Goal: Task Accomplishment & Management: Manage account settings

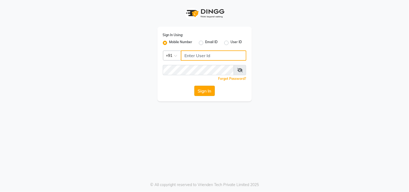
type input "9889882928"
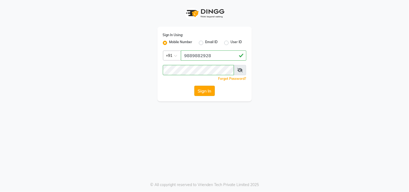
click at [206, 93] on button "Sign In" at bounding box center [205, 91] width 21 height 10
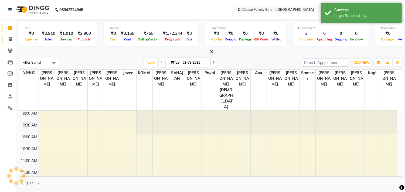
click at [5, 38] on span at bounding box center [9, 39] width 9 height 6
select select "4704"
select select "service"
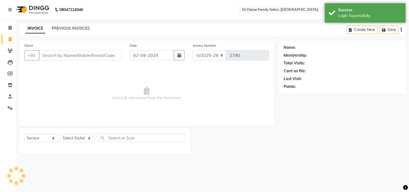
click at [72, 26] on link "PREVIOUS INVOICES" at bounding box center [71, 28] width 38 height 5
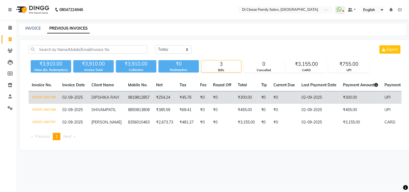
click at [176, 100] on td "₹45.76" at bounding box center [186, 97] width 21 height 13
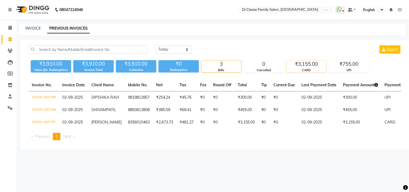
click at [315, 64] on div "₹3,155.00" at bounding box center [307, 64] width 40 height 8
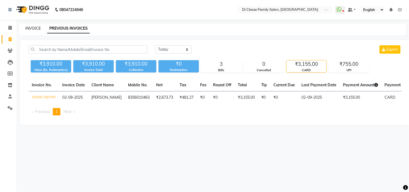
click at [38, 27] on link "INVOICE" at bounding box center [32, 28] width 15 height 5
select select "4704"
select select "service"
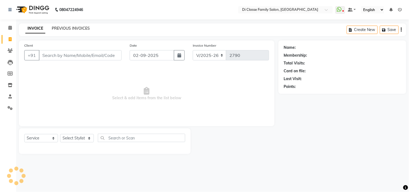
click at [56, 29] on link "PREVIOUS INVOICES" at bounding box center [71, 28] width 38 height 5
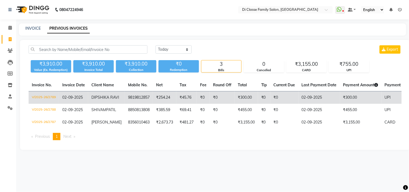
click at [125, 98] on td "9819812857" at bounding box center [139, 97] width 28 height 13
click at [176, 94] on td "₹45.76" at bounding box center [186, 97] width 21 height 13
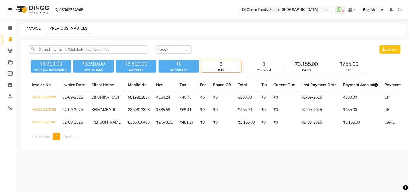
click at [33, 26] on link "INVOICE" at bounding box center [32, 28] width 15 height 5
select select "4704"
select select "service"
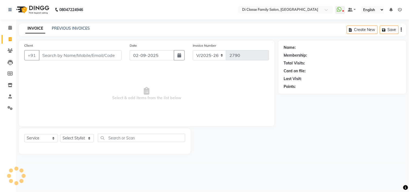
click at [66, 22] on div "08047224946 Select Location × Di Classe Family Salon, Sanpada WhatsApp Status ✕…" at bounding box center [204, 96] width 409 height 192
click at [65, 33] on div "INVOICE PREVIOUS INVOICES Create New Save" at bounding box center [213, 29] width 388 height 13
click at [67, 30] on link "PREVIOUS INVOICES" at bounding box center [71, 28] width 38 height 5
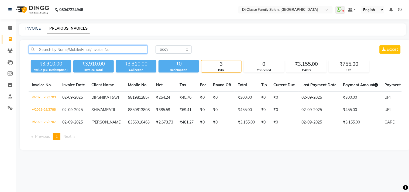
click at [126, 52] on input "text" at bounding box center [88, 49] width 119 height 8
paste input "9004183249"
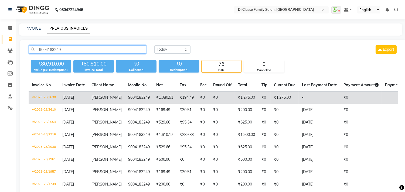
type input "9004183249"
click at [176, 100] on td "₹194.49" at bounding box center [186, 97] width 21 height 13
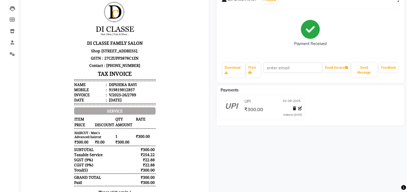
scroll to position [40, 0]
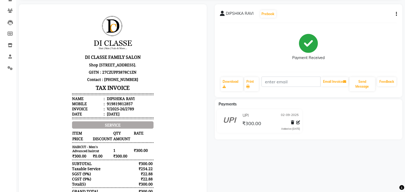
click at [393, 12] on div "DIPSHIKA RAVI Prebook" at bounding box center [308, 14] width 177 height 9
drag, startPoint x: 395, startPoint y: 12, endPoint x: 392, endPoint y: 19, distance: 7.2
click at [395, 13] on button "button" at bounding box center [395, 14] width 3 height 6
click at [381, 11] on div "Edit Item Staff" at bounding box center [369, 10] width 37 height 7
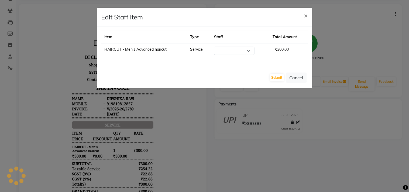
select select "76830"
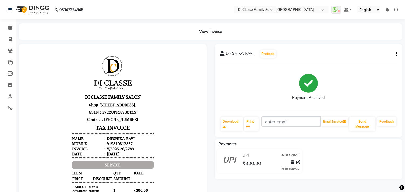
click at [397, 54] on icon "button" at bounding box center [396, 54] width 1 height 0
click at [369, 52] on div "Edit Item Staff" at bounding box center [369, 50] width 37 height 7
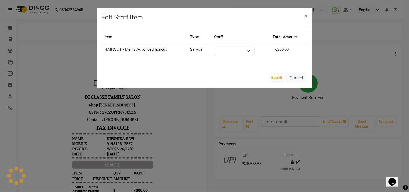
select select "76830"
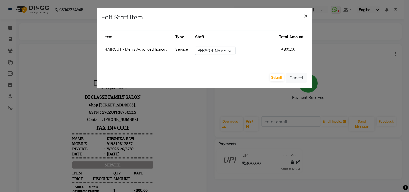
click at [307, 16] on span "×" at bounding box center [306, 15] width 4 height 8
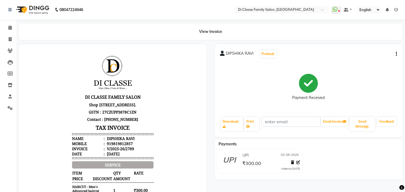
click at [7, 34] on li "Invoice" at bounding box center [8, 40] width 16 height 12
click at [10, 40] on icon at bounding box center [10, 39] width 3 height 4
select select "service"
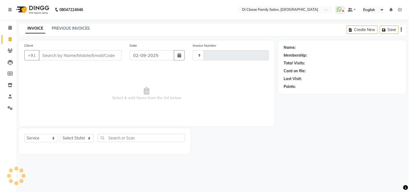
type input "2790"
select select "4704"
click at [71, 53] on input "Client" at bounding box center [80, 55] width 83 height 10
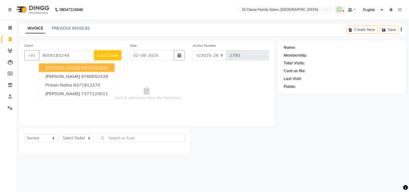
type input "9004183249"
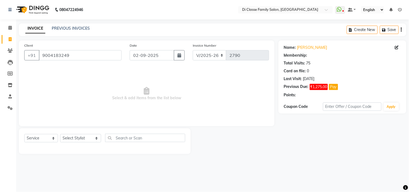
select select "2: Object"
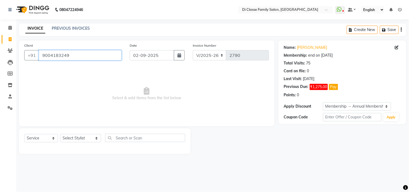
click at [63, 56] on input "9004183249" at bounding box center [80, 55] width 83 height 10
click at [62, 56] on input "9004183249" at bounding box center [80, 55] width 83 height 10
click at [70, 26] on link "PREVIOUS INVOICES" at bounding box center [71, 28] width 38 height 5
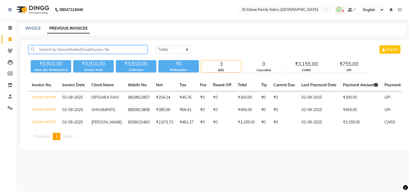
click at [99, 51] on input "text" at bounding box center [88, 49] width 119 height 8
paste input "9004183249"
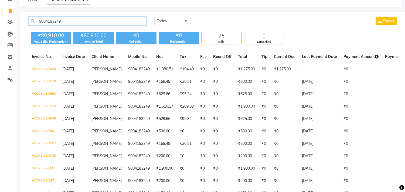
scroll to position [60, 0]
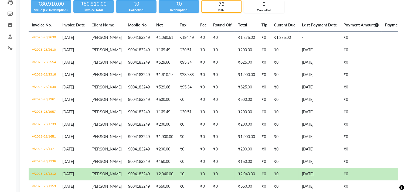
type input "9004183249"
click at [286, 28] on th "Current Due" at bounding box center [285, 25] width 28 height 12
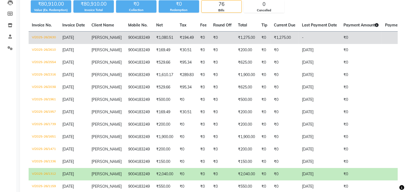
click at [290, 33] on td "₹1,275.00" at bounding box center [285, 38] width 28 height 13
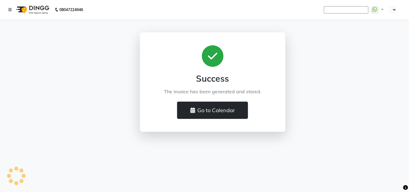
click at [229, 106] on button "Go to Calendar" at bounding box center [212, 110] width 71 height 17
click at [189, 111] on button "Go to Calendar" at bounding box center [212, 110] width 71 height 17
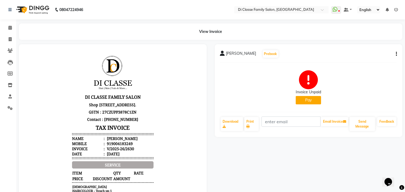
click at [302, 102] on button "Pay" at bounding box center [308, 100] width 25 height 8
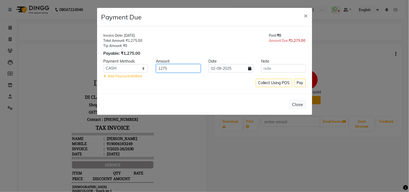
click at [165, 69] on input "1275" at bounding box center [178, 68] width 45 height 8
click at [110, 69] on select "GPay Family CARD CASH UPI Coupon" at bounding box center [126, 68] width 45 height 8
select select "2"
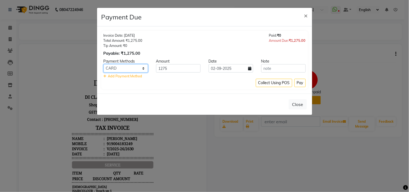
click at [104, 64] on select "GPay Family CARD CASH UPI Coupon" at bounding box center [126, 68] width 45 height 8
click at [301, 84] on button "Pay" at bounding box center [300, 83] width 11 height 8
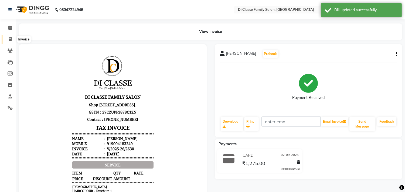
click at [10, 38] on icon at bounding box center [10, 39] width 3 height 4
select select "service"
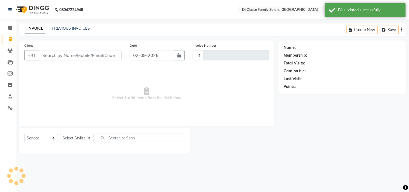
type input "2790"
select select "4704"
click at [79, 58] on input "Client" at bounding box center [80, 55] width 83 height 10
type input "9004183249"
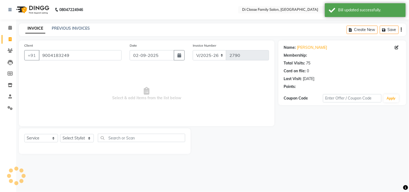
select select "2: Object"
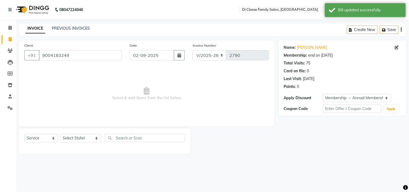
click at [84, 134] on div "Select Service Product Membership Package Voucher Prepaid Gift Card Select Styl…" at bounding box center [104, 140] width 161 height 13
click at [85, 135] on select "Select Stylist aniket Anu AYAZ KADRI Front Desk Javed kapil KOMAL Payal Pooja J…" at bounding box center [80, 138] width 41 height 8
select select "28413"
click at [60, 134] on select "Select Stylist aniket Anu AYAZ KADRI Front Desk Javed kapil KOMAL Payal Pooja J…" at bounding box center [80, 138] width 41 height 8
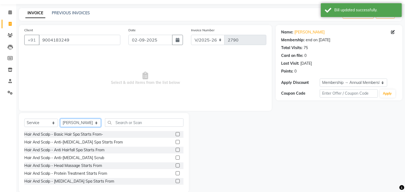
scroll to position [24, 0]
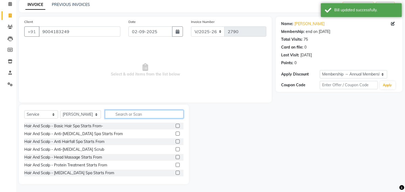
click at [108, 115] on input "text" at bounding box center [144, 114] width 79 height 8
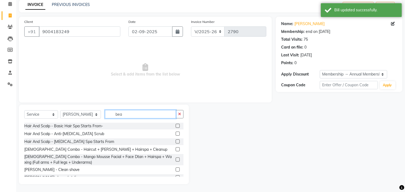
scroll to position [17, 0]
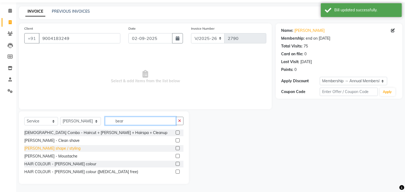
type input "bear"
click at [64, 148] on div "BEARD - Beard shape / styling" at bounding box center [52, 149] width 56 height 6
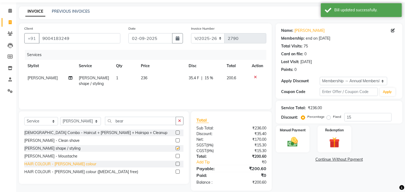
checkbox input "false"
click at [66, 165] on div "HAIR COLOUR - Beard colour" at bounding box center [60, 164] width 72 height 6
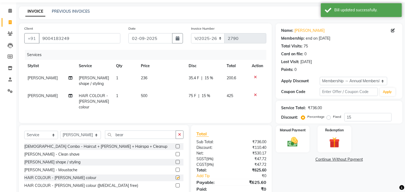
checkbox input "false"
click at [201, 84] on td "35.4 F | 15 %" at bounding box center [205, 81] width 38 height 18
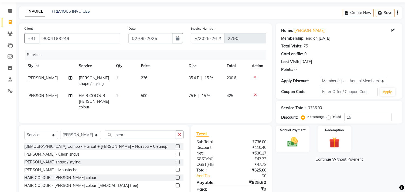
select select "28413"
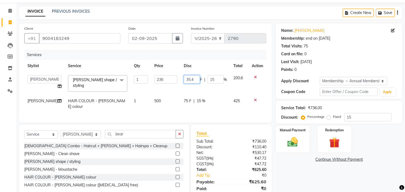
click at [189, 79] on input "35.4" at bounding box center [192, 79] width 16 height 8
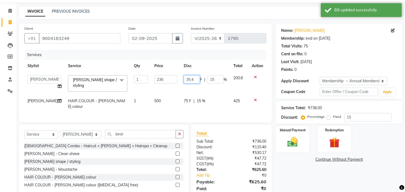
click at [188, 79] on input "35.4" at bounding box center [192, 79] width 16 height 8
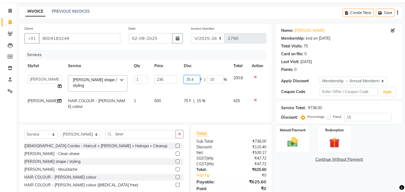
click at [188, 79] on input "35.4" at bounding box center [192, 79] width 16 height 8
click at [188, 79] on input "3" at bounding box center [192, 79] width 16 height 8
type input "36"
click at [188, 87] on td "36 F | 15 %" at bounding box center [206, 83] width 50 height 23
select select "28413"
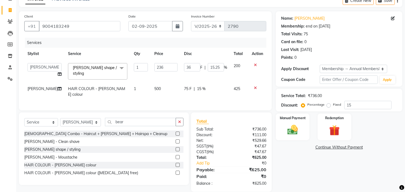
scroll to position [41, 0]
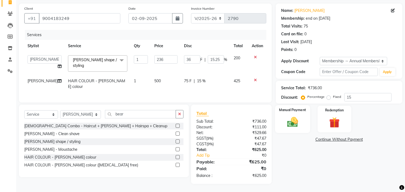
click at [302, 113] on div "Manual Payment" at bounding box center [292, 119] width 35 height 28
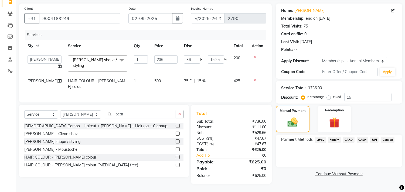
click at [349, 135] on div "Payment Methods GPay Family CARD CASH UPI Coupon" at bounding box center [339, 151] width 127 height 32
click at [349, 137] on span "CARD" at bounding box center [349, 140] width 12 height 6
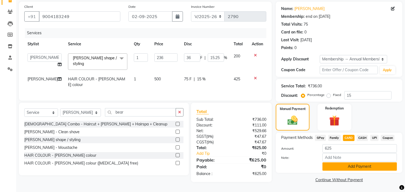
click at [354, 164] on button "Add Payment" at bounding box center [359, 166] width 74 height 8
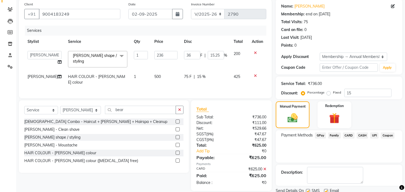
scroll to position [72, 0]
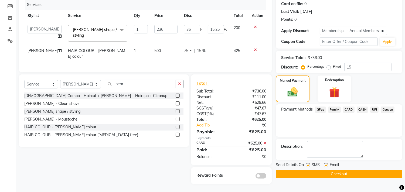
click at [352, 173] on button "Checkout" at bounding box center [339, 174] width 127 height 8
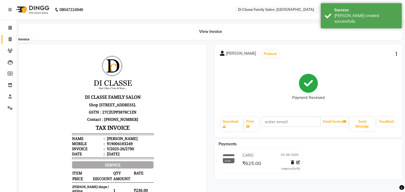
click at [12, 38] on span at bounding box center [9, 39] width 9 height 6
select select "service"
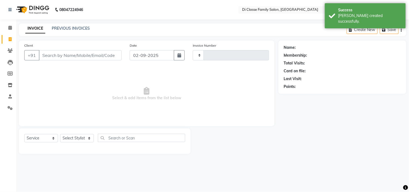
click at [61, 26] on div "PREVIOUS INVOICES" at bounding box center [71, 29] width 38 height 6
type input "2791"
select select "4704"
click at [61, 27] on link "PREVIOUS INVOICES" at bounding box center [71, 28] width 38 height 5
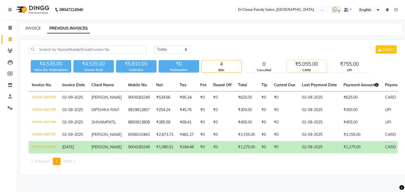
click at [318, 68] on div "CARD" at bounding box center [307, 70] width 40 height 5
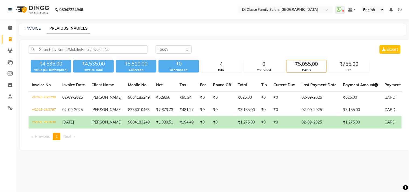
click at [26, 31] on div "INVOICE" at bounding box center [32, 29] width 15 height 6
click at [39, 27] on link "INVOICE" at bounding box center [32, 28] width 15 height 5
select select "4704"
select select "service"
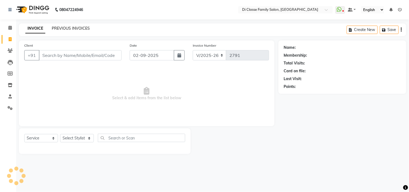
click at [64, 28] on link "PREVIOUS INVOICES" at bounding box center [71, 28] width 38 height 5
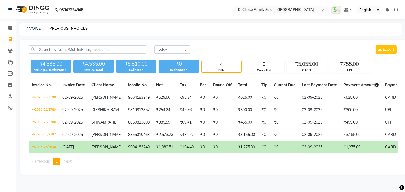
click at [248, 37] on main "INVOICE PREVIOUS INVOICES Today Yesterday Custom Range Export ₹4,535.00 Value (…" at bounding box center [210, 102] width 389 height 159
click at [30, 29] on link "INVOICE" at bounding box center [32, 28] width 15 height 5
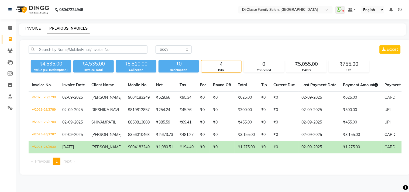
select select "4704"
select select "service"
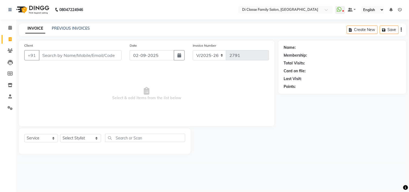
click at [60, 58] on input "Client" at bounding box center [80, 55] width 83 height 10
type input "m"
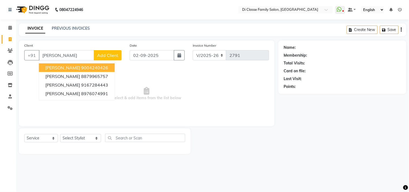
click at [77, 67] on span "MANOHAR PARKAR" at bounding box center [62, 67] width 35 height 5
type input "9004240426"
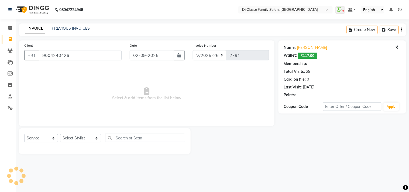
select select "2: Object"
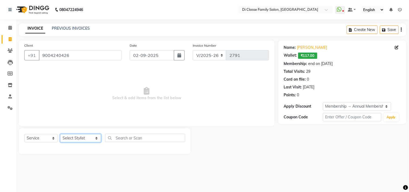
click at [69, 138] on select "Select Stylist aniket Anu AYAZ KADRI Front Desk Javed kapil KOMAL Payal Pooja J…" at bounding box center [80, 138] width 41 height 8
select select "28414"
click at [60, 134] on select "Select Stylist aniket Anu AYAZ KADRI Front Desk Javed kapil KOMAL Payal Pooja J…" at bounding box center [80, 138] width 41 height 8
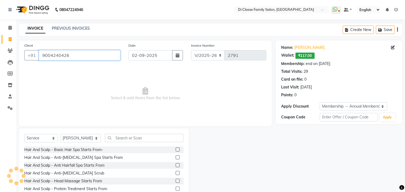
click at [81, 57] on input "9004240426" at bounding box center [79, 55] width 81 height 10
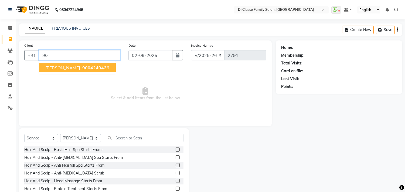
type input "9"
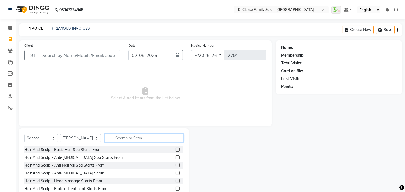
click at [126, 138] on input "text" at bounding box center [144, 138] width 79 height 8
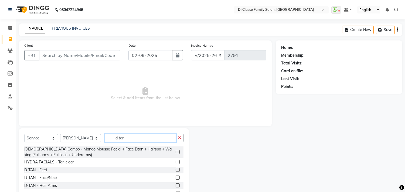
type input "d tan"
click at [176, 178] on label at bounding box center [178, 178] width 4 height 4
click at [176, 178] on input "checkbox" at bounding box center [178, 178] width 4 height 4
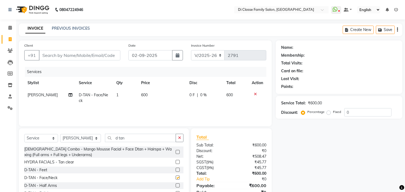
checkbox input "false"
click at [181, 140] on icon "button" at bounding box center [179, 138] width 3 height 4
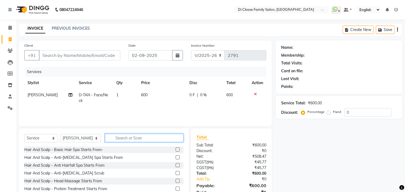
click at [157, 139] on input "text" at bounding box center [144, 138] width 79 height 8
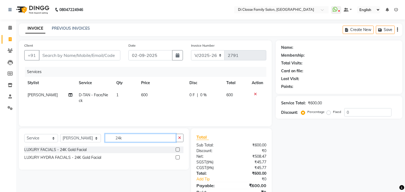
type input "24k"
click at [178, 150] on label at bounding box center [178, 150] width 4 height 4
click at [178, 150] on input "checkbox" at bounding box center [178, 150] width 4 height 4
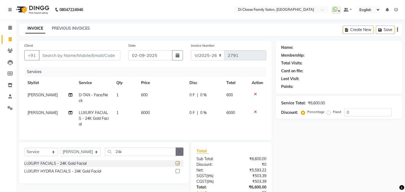
checkbox input "false"
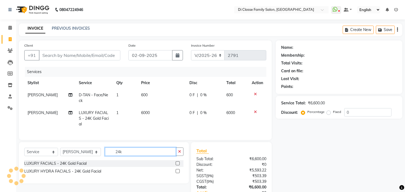
click at [164, 152] on input "24k" at bounding box center [140, 152] width 71 height 8
type input "2"
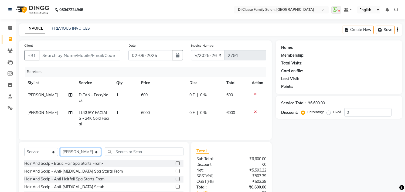
click at [74, 151] on select "Select Stylist [PERSON_NAME] [PERSON_NAME] [PERSON_NAME] Front Desk Javed [PERS…" at bounding box center [80, 152] width 41 height 8
select select "51560"
click at [60, 148] on select "Select Stylist [PERSON_NAME] [PERSON_NAME] [PERSON_NAME] Front Desk Javed [PERS…" at bounding box center [80, 152] width 41 height 8
click at [130, 153] on input "text" at bounding box center [144, 152] width 79 height 8
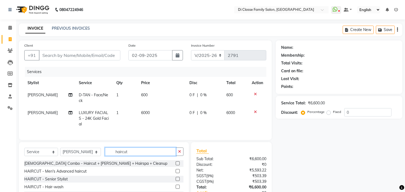
type input "haircut"
click at [176, 169] on label at bounding box center [178, 171] width 4 height 4
click at [176, 170] on input "checkbox" at bounding box center [178, 172] width 4 height 4
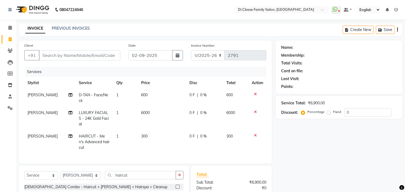
checkbox input "false"
click at [171, 171] on input "haircut" at bounding box center [140, 175] width 71 height 8
type input "h"
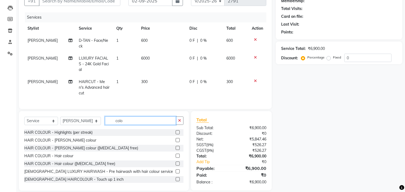
type input "colo"
click at [176, 146] on label at bounding box center [178, 148] width 4 height 4
click at [176, 147] on input "checkbox" at bounding box center [178, 149] width 4 height 4
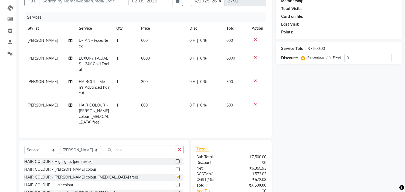
checkbox input "false"
click at [255, 103] on icon at bounding box center [255, 105] width 3 height 4
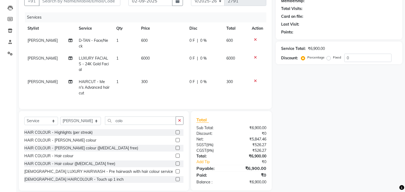
click at [176, 162] on label at bounding box center [178, 164] width 4 height 4
click at [176, 162] on input "checkbox" at bounding box center [178, 164] width 4 height 4
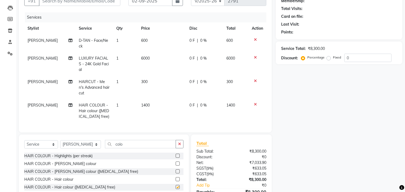
checkbox input "false"
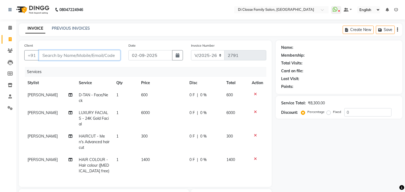
click at [86, 58] on input "Client" at bounding box center [79, 55] width 81 height 10
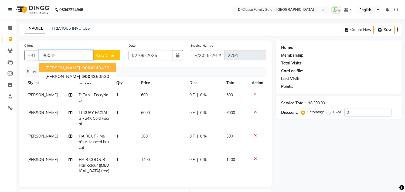
click at [88, 68] on ngb-highlight "90042 40426" at bounding box center [95, 67] width 28 height 5
type input "9004240426"
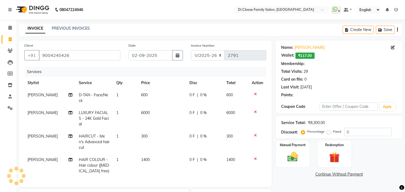
type input "15"
select select "2: Object"
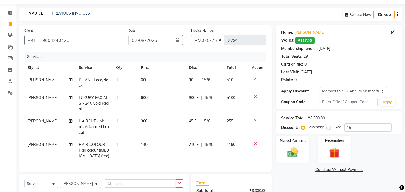
scroll to position [30, 0]
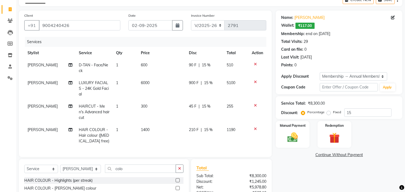
click at [311, 26] on span "₹117.00" at bounding box center [304, 26] width 19 height 6
drag, startPoint x: 302, startPoint y: 26, endPoint x: 276, endPoint y: 30, distance: 27.0
click at [276, 30] on div "Client +91 9004240426 Date 02-09-2025 Invoice Number INV/2025 V/2025-26 2791 Se…" at bounding box center [211, 125] width 392 height 228
click at [328, 174] on div "Name: Manohar Parkar Wallet: ₹117.00 Membership: end on 29-09-2025 Total Visits…" at bounding box center [341, 125] width 131 height 228
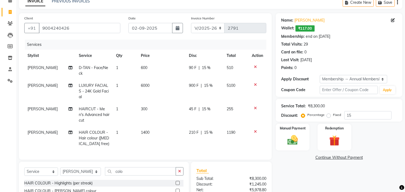
scroll to position [0, 0]
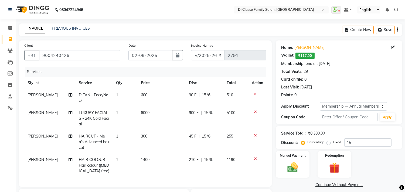
click at [398, 30] on icon "button" at bounding box center [397, 30] width 1 height 0
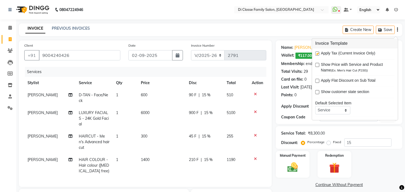
click at [374, 128] on div "Service Total: ₹8,300.00 Discount: Percentage Fixed 15" at bounding box center [339, 137] width 116 height 18
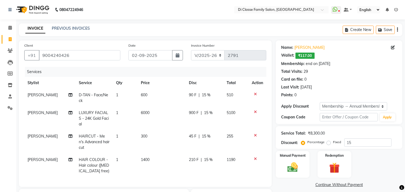
click at [308, 57] on span "₹117.00" at bounding box center [304, 56] width 19 height 6
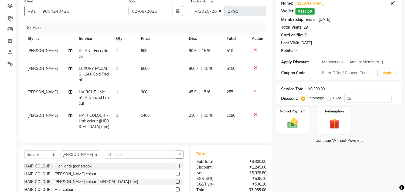
scroll to position [60, 0]
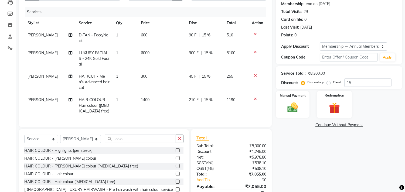
click at [327, 108] on img at bounding box center [334, 107] width 18 height 13
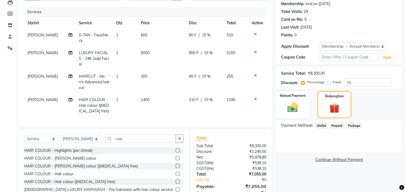
click at [332, 126] on span "Prepaid" at bounding box center [337, 126] width 15 height 6
click at [324, 125] on span "Wallet" at bounding box center [321, 126] width 13 height 6
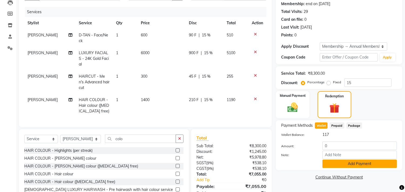
scroll to position [78, 0]
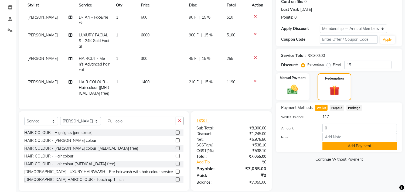
click at [341, 147] on button "Add Payment" at bounding box center [359, 146] width 74 height 8
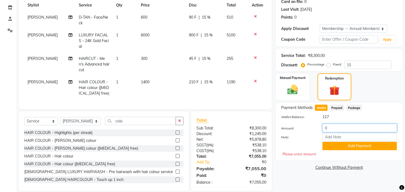
click at [337, 128] on input "0" at bounding box center [359, 128] width 74 height 8
click at [297, 84] on img at bounding box center [293, 90] width 18 height 13
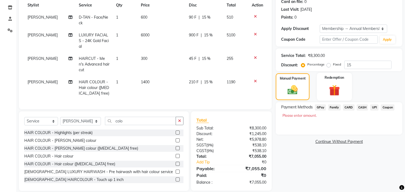
click at [327, 92] on img at bounding box center [334, 90] width 18 height 13
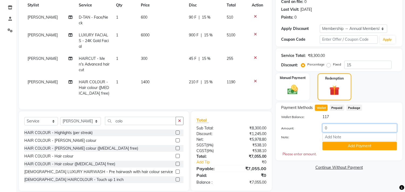
click at [333, 129] on input "0" at bounding box center [359, 128] width 74 height 8
click at [343, 147] on button "Add Payment" at bounding box center [359, 146] width 74 height 8
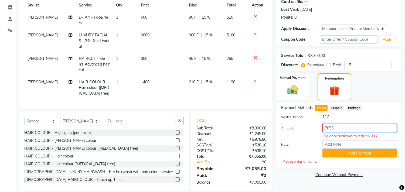
click at [352, 128] on input "7055" at bounding box center [359, 128] width 74 height 8
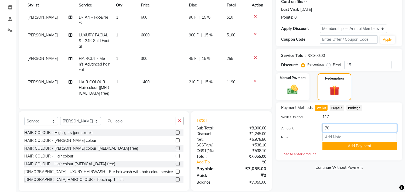
type input "7"
click at [349, 146] on button "Add Payment" at bounding box center [359, 146] width 74 height 8
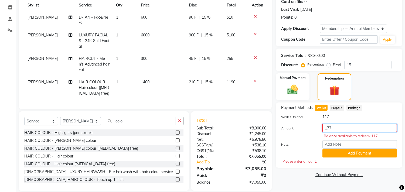
click at [343, 131] on input "177" at bounding box center [359, 128] width 74 height 8
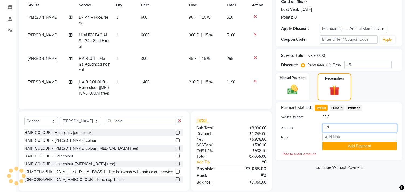
type input "1"
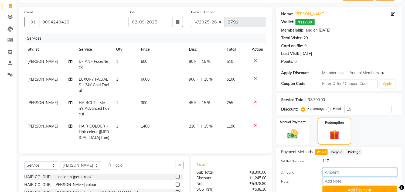
scroll to position [48, 0]
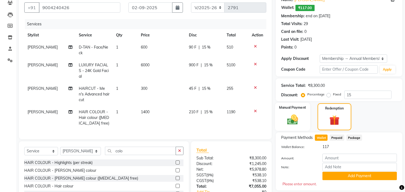
click at [301, 122] on img at bounding box center [293, 120] width 18 height 13
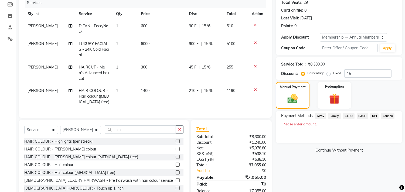
scroll to position [78, 0]
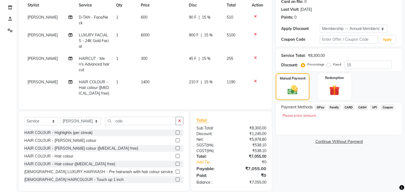
click at [360, 106] on span "CASH" at bounding box center [363, 107] width 12 height 6
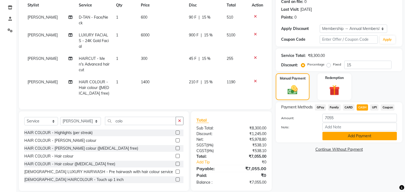
click at [354, 136] on button "Add Payment" at bounding box center [359, 136] width 74 height 8
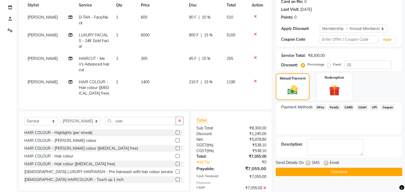
click at [339, 87] on img at bounding box center [334, 90] width 18 height 13
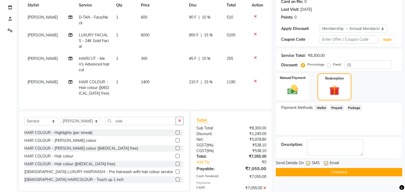
click at [321, 106] on span "Wallet" at bounding box center [321, 108] width 13 height 6
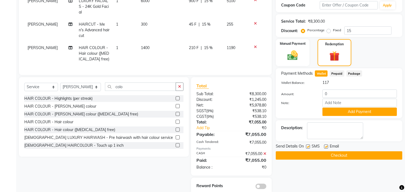
scroll to position [115, 0]
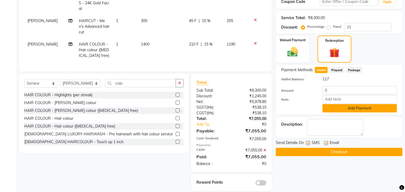
click at [362, 108] on button "Add Payment" at bounding box center [359, 108] width 74 height 8
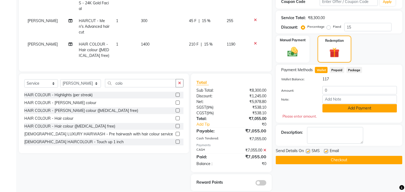
click at [362, 108] on button "Add Payment" at bounding box center [359, 108] width 74 height 8
click at [321, 160] on button "Checkout" at bounding box center [339, 160] width 127 height 8
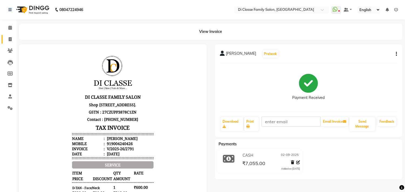
click at [9, 39] on icon at bounding box center [10, 39] width 3 height 4
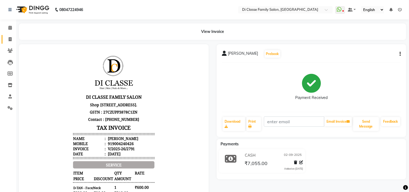
select select "4704"
select select "service"
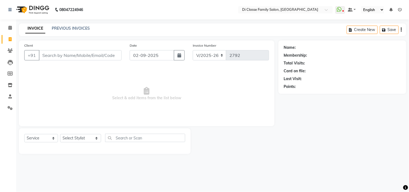
click at [56, 59] on input "Client" at bounding box center [80, 55] width 83 height 10
click at [66, 26] on div "PREVIOUS INVOICES" at bounding box center [71, 29] width 38 height 6
click at [72, 33] on div "INVOICE PREVIOUS INVOICES Create New Save" at bounding box center [213, 29] width 388 height 13
click at [80, 57] on input "Client" at bounding box center [80, 55] width 83 height 10
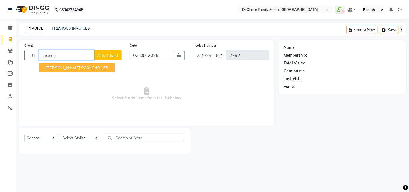
click at [80, 68] on span "MANOHAR PARKAR" at bounding box center [62, 67] width 35 height 5
type input "9004240426"
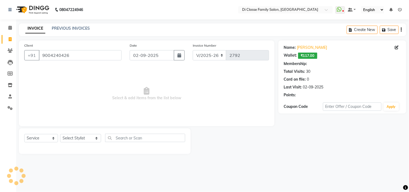
select select "2: Object"
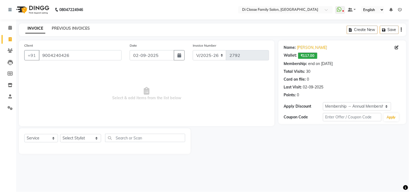
drag, startPoint x: 63, startPoint y: 26, endPoint x: 255, endPoint y: 44, distance: 192.4
click at [63, 26] on link "PREVIOUS INVOICES" at bounding box center [71, 28] width 38 height 5
click at [216, 85] on span "Select & add items from the list below" at bounding box center [146, 94] width 245 height 54
click at [310, 57] on span "₹117.00" at bounding box center [307, 56] width 19 height 6
click at [73, 140] on select "Select Stylist aniket Anu AYAZ KADRI Front Desk Javed kapil KOMAL Payal Pooja J…" at bounding box center [80, 138] width 41 height 8
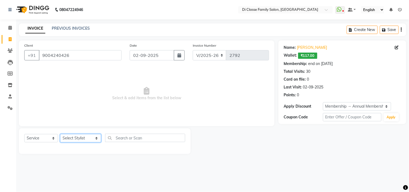
select select "51560"
click at [60, 134] on select "Select Stylist aniket Anu AYAZ KADRI Front Desk Javed kapil KOMAL Payal Pooja J…" at bounding box center [80, 138] width 41 height 8
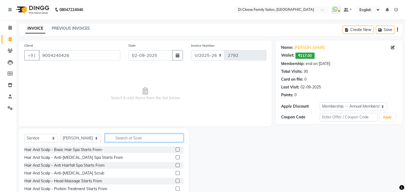
click at [126, 137] on input "text" at bounding box center [144, 138] width 79 height 8
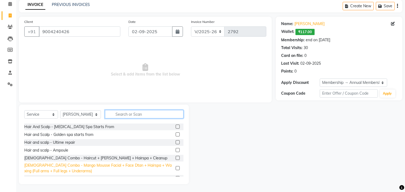
scroll to position [60, 0]
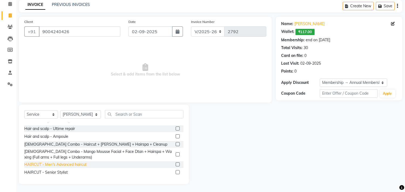
click at [77, 162] on div "HAIRCUT - Men's Advanced haircut" at bounding box center [55, 165] width 62 height 6
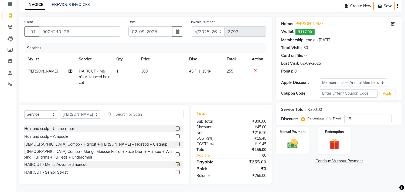
checkbox input "false"
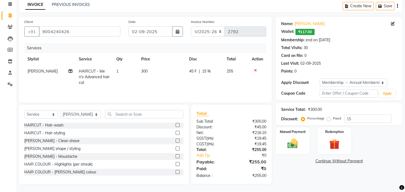
scroll to position [120, 0]
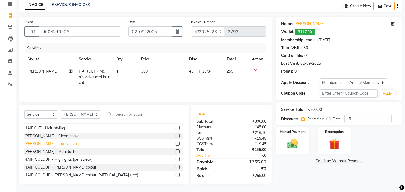
click at [74, 146] on div "[PERSON_NAME] shape / styling" at bounding box center [52, 144] width 56 height 6
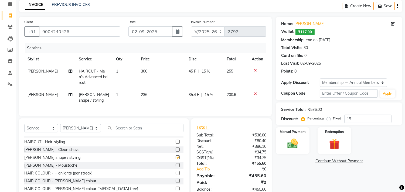
checkbox input "false"
click at [117, 126] on input "text" at bounding box center [144, 128] width 79 height 8
click at [254, 92] on icon at bounding box center [255, 94] width 3 height 4
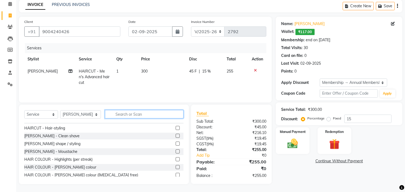
click at [108, 116] on input "text" at bounding box center [144, 114] width 79 height 8
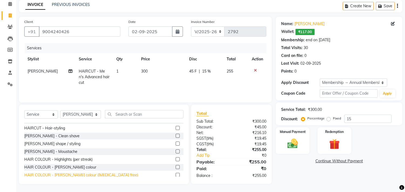
click at [70, 176] on div "HAIR COLOUR - Beard colour (ammonia free)" at bounding box center [81, 175] width 114 height 6
checkbox input "false"
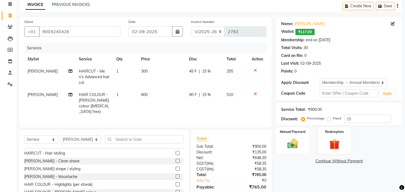
click at [171, 72] on td "300" at bounding box center [162, 76] width 48 height 23
select select "51560"
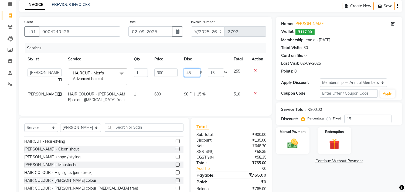
click at [188, 74] on input "45" at bounding box center [192, 73] width 16 height 8
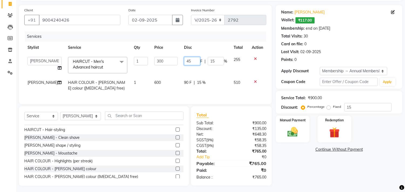
scroll to position [42, 0]
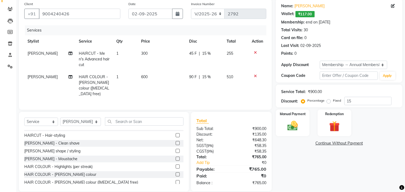
click at [254, 76] on td at bounding box center [258, 85] width 18 height 29
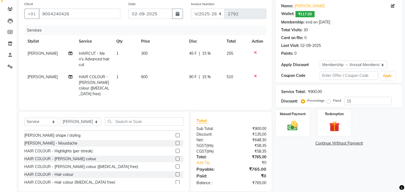
scroll to position [150, 0]
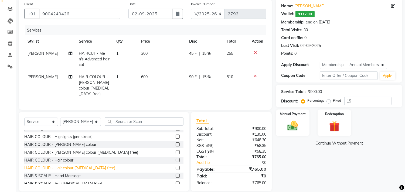
click at [84, 165] on div "HAIR COLOUR - Hair colour (ammonia free)" at bounding box center [69, 168] width 91 height 6
checkbox input "false"
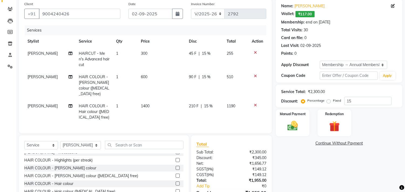
scroll to position [66, 0]
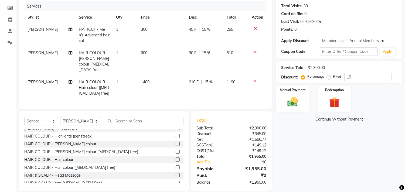
click at [79, 117] on div "Select Service Product Membership Package Voucher Prepaid Gift Card Select Styl…" at bounding box center [103, 123] width 159 height 13
click at [78, 117] on select "Select Stylist aniket Anu AYAZ KADRI Front Desk Javed kapil KOMAL Payal Pooja J…" at bounding box center [80, 121] width 41 height 8
select select "28414"
click at [60, 117] on select "Select Stylist aniket Anu AYAZ KADRI Front Desk Javed kapil KOMAL Payal Pooja J…" at bounding box center [80, 121] width 41 height 8
click at [133, 119] on div "Select Service Product Membership Package Voucher Prepaid Gift Card Select Styl…" at bounding box center [103, 123] width 159 height 13
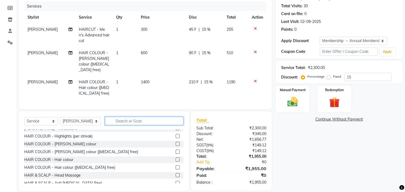
click at [134, 117] on input "text" at bounding box center [144, 121] width 79 height 8
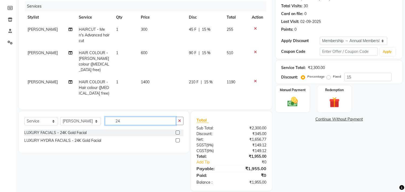
scroll to position [65, 0]
type input "24"
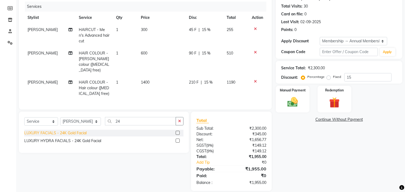
click at [85, 130] on div "LUXURY FACIALS - 24K Gold Facial" at bounding box center [55, 133] width 62 height 6
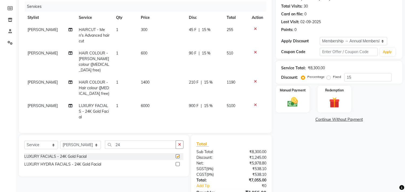
checkbox input "false"
click at [178, 135] on div "Select Service Product Membership Package Voucher Prepaid Gift Card Select Styl…" at bounding box center [104, 155] width 170 height 41
click at [183, 141] on button "button" at bounding box center [180, 145] width 8 height 8
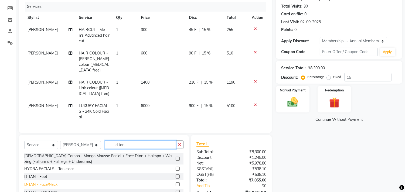
type input "d tan"
click at [46, 182] on div "D-TAN - Face/Neck" at bounding box center [40, 185] width 33 height 6
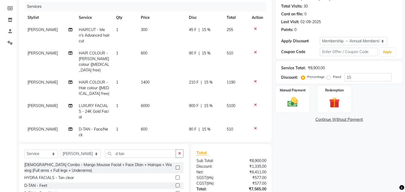
checkbox input "false"
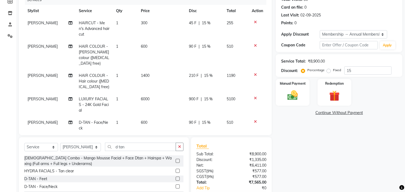
scroll to position [101, 0]
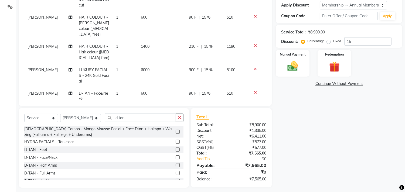
drag, startPoint x: 214, startPoint y: 49, endPoint x: 209, endPoint y: 61, distance: 12.9
click at [214, 51] on td "210 F | 15 %" at bounding box center [205, 51] width 38 height 23
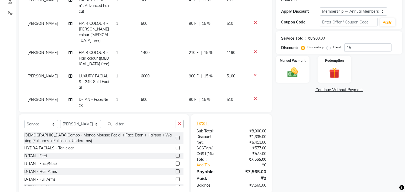
select select "51560"
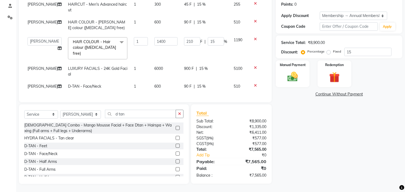
click at [210, 66] on div "900 F | 15 %" at bounding box center [205, 69] width 43 height 6
select select "28414"
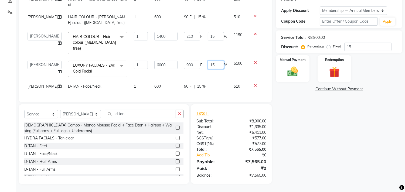
click at [219, 61] on input "15" at bounding box center [216, 65] width 16 height 8
type input "10"
click at [226, 61] on td "900 F | 10 %" at bounding box center [206, 68] width 50 height 23
select select "28414"
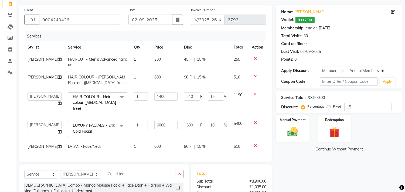
scroll to position [70, 0]
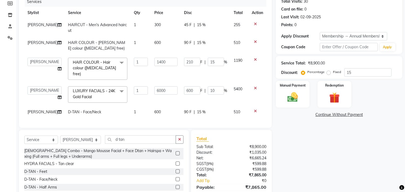
click at [254, 41] on icon at bounding box center [255, 42] width 3 height 4
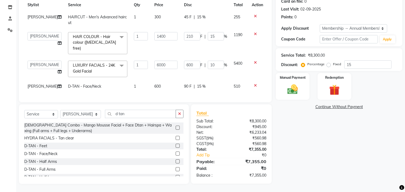
scroll to position [22, 0]
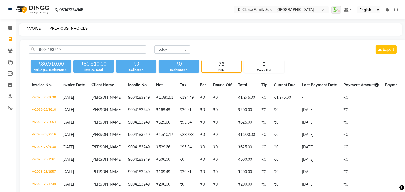
click at [34, 30] on link "INVOICE" at bounding box center [32, 28] width 15 height 5
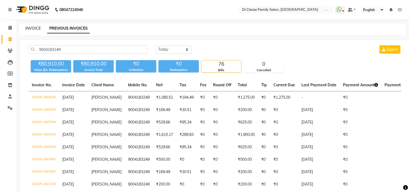
select select "4704"
select select "service"
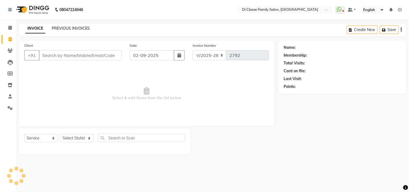
click at [57, 30] on link "PREVIOUS INVOICES" at bounding box center [71, 28] width 38 height 5
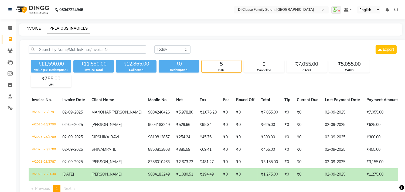
click at [36, 27] on link "INVOICE" at bounding box center [32, 28] width 15 height 5
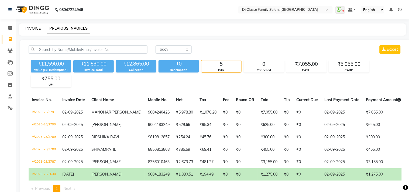
select select "4704"
select select "service"
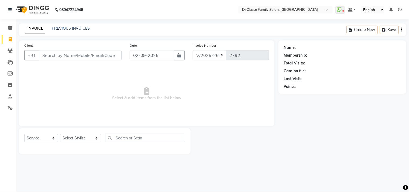
click at [94, 53] on input "Client" at bounding box center [80, 55] width 83 height 10
click at [80, 31] on div "PREVIOUS INVOICES" at bounding box center [71, 29] width 38 height 6
click at [84, 27] on link "PREVIOUS INVOICES" at bounding box center [71, 28] width 38 height 5
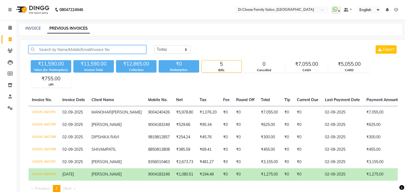
click at [92, 49] on input "text" at bounding box center [88, 49] width 118 height 8
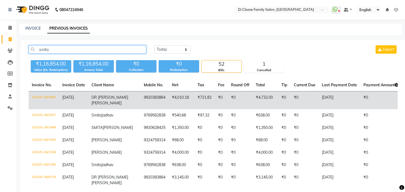
type input "smita"
click at [103, 104] on span "[PERSON_NAME]" at bounding box center [106, 103] width 30 height 5
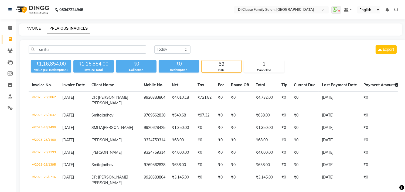
click at [38, 27] on link "INVOICE" at bounding box center [32, 28] width 15 height 5
select select "service"
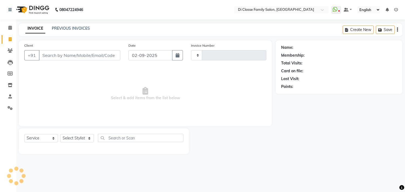
type input "2792"
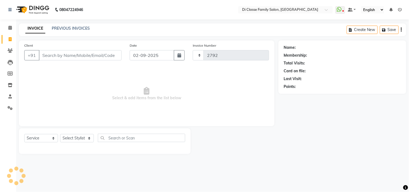
select select "4704"
click at [76, 55] on input "Client" at bounding box center [80, 55] width 83 height 10
type input "9920383864"
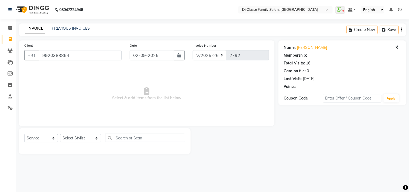
select select "1: Object"
click at [110, 76] on span "Select & add items from the list below" at bounding box center [146, 94] width 245 height 54
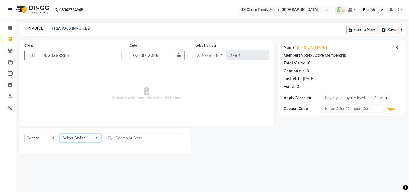
click at [84, 138] on select "Select Stylist [PERSON_NAME] [PERSON_NAME] [PERSON_NAME] Front Desk Javed [PERS…" at bounding box center [80, 138] width 41 height 8
click at [153, 80] on span "Select & add items from the list below" at bounding box center [146, 94] width 245 height 54
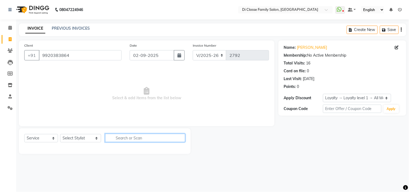
click at [124, 139] on input "text" at bounding box center [145, 138] width 80 height 8
type input "hy"
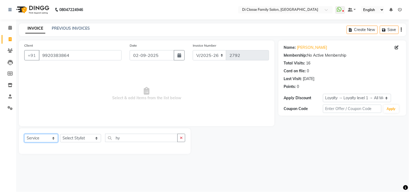
click at [48, 137] on select "Select Service Product Membership Package Voucher Prepaid Gift Card" at bounding box center [41, 138] width 34 height 8
select select "product"
click at [24, 134] on select "Select Service Product Membership Package Voucher Prepaid Gift Card" at bounding box center [41, 138] width 34 height 8
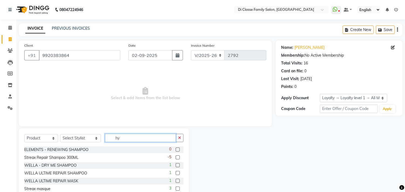
click at [117, 136] on input "hy" at bounding box center [140, 138] width 71 height 8
type input "h"
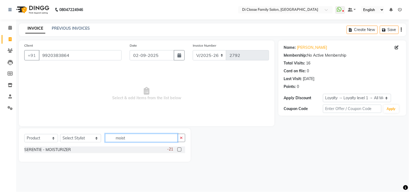
type input "moist"
click at [178, 149] on label at bounding box center [180, 150] width 4 height 4
click at [178, 149] on input "checkbox" at bounding box center [180, 150] width 4 height 4
checkbox input "false"
click at [182, 150] on div "-21" at bounding box center [176, 150] width 18 height 7
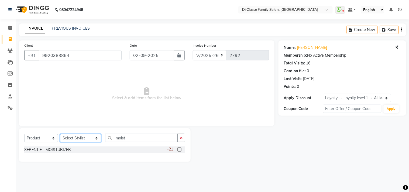
click at [86, 141] on select "Select Stylist [PERSON_NAME] [PERSON_NAME] [PERSON_NAME] Front Desk Javed [PERS…" at bounding box center [80, 138] width 41 height 8
select select "51560"
click at [60, 134] on select "Select Stylist [PERSON_NAME] [PERSON_NAME] [PERSON_NAME] Front Desk Javed [PERS…" at bounding box center [80, 138] width 41 height 8
click at [179, 149] on label at bounding box center [180, 150] width 4 height 4
click at [179, 149] on input "checkbox" at bounding box center [180, 150] width 4 height 4
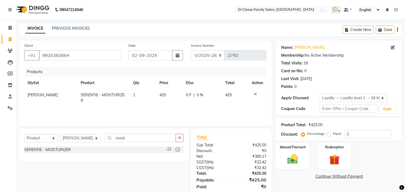
checkbox input "false"
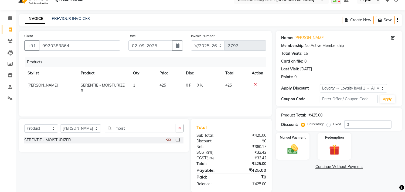
scroll to position [18, 0]
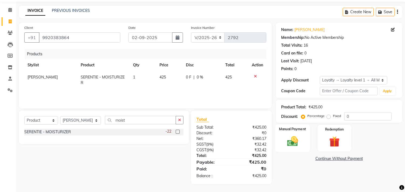
click at [298, 138] on img at bounding box center [293, 141] width 18 height 13
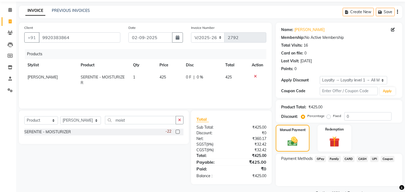
click at [372, 157] on span "UPI" at bounding box center [374, 159] width 8 height 6
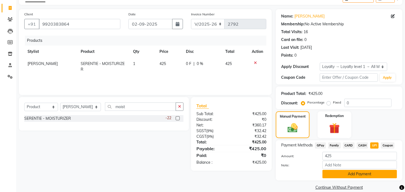
scroll to position [39, 0]
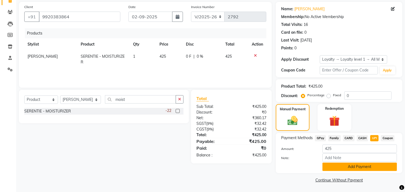
click at [354, 168] on button "Add Payment" at bounding box center [359, 167] width 74 height 8
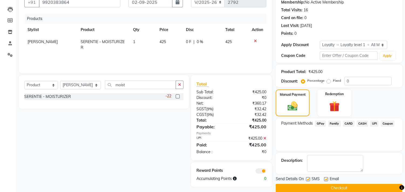
scroll to position [61, 0]
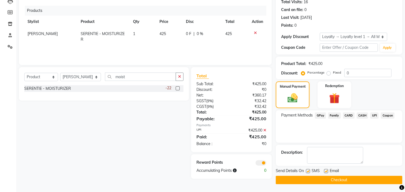
click at [355, 183] on button "Checkout" at bounding box center [339, 180] width 127 height 8
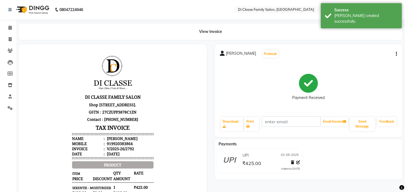
click at [179, 45] on div at bounding box center [113, 160] width 188 height 232
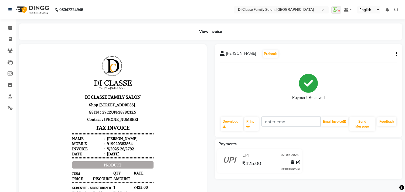
scroll to position [4, 0]
click at [6, 41] on span at bounding box center [9, 39] width 9 height 6
select select "service"
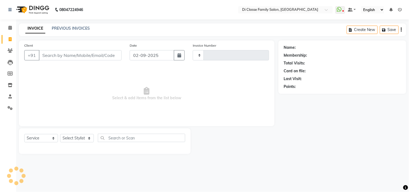
type input "2793"
select select "4704"
click at [68, 31] on div "PREVIOUS INVOICES" at bounding box center [71, 29] width 38 height 6
click at [72, 30] on link "PREVIOUS INVOICES" at bounding box center [71, 28] width 38 height 5
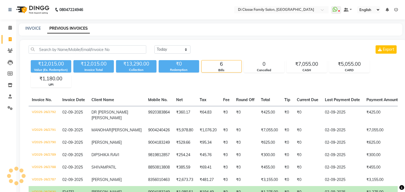
click at [85, 38] on main "INVOICE PREVIOUS INVOICES Today Yesterday Custom Range Export ₹12,015.00 Value …" at bounding box center [210, 125] width 389 height 205
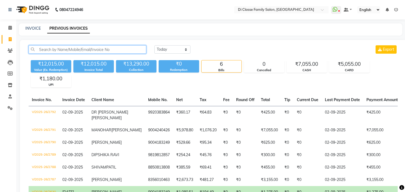
click at [85, 48] on input "text" at bounding box center [88, 49] width 118 height 8
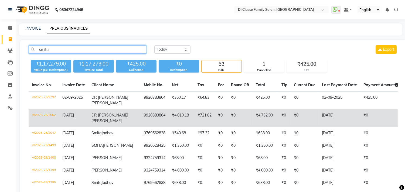
type input "smita"
click at [230, 118] on td "₹0" at bounding box center [240, 118] width 25 height 18
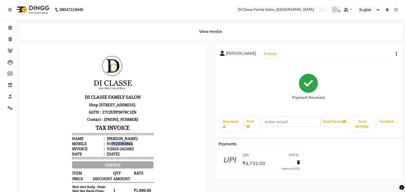
drag, startPoint x: 107, startPoint y: 154, endPoint x: 131, endPoint y: 155, distance: 24.1
click at [131, 146] on li "Mobile : 919920383864" at bounding box center [112, 143] width 81 height 5
copy div "9920383864"
click at [10, 43] on link "Invoice" at bounding box center [8, 39] width 13 height 9
select select "service"
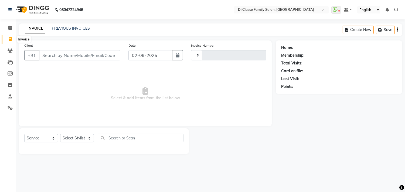
type input "2793"
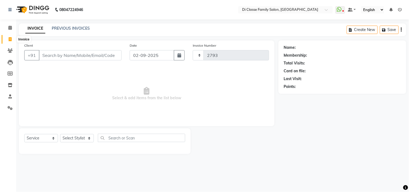
select select "4704"
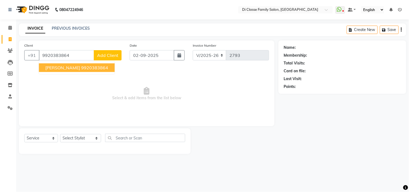
type input "9920383864"
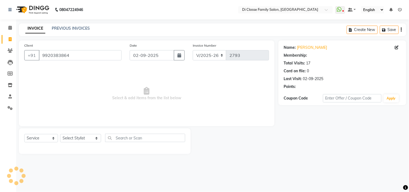
select select "1: Object"
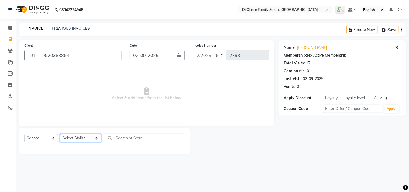
click at [87, 141] on select "Select Stylist [PERSON_NAME] [PERSON_NAME] [PERSON_NAME] Front Desk Javed [PERS…" at bounding box center [80, 138] width 41 height 8
select select "51560"
click at [60, 134] on select "Select Stylist [PERSON_NAME] [PERSON_NAME] [PERSON_NAME] Front Desk Javed [PERS…" at bounding box center [80, 138] width 41 height 8
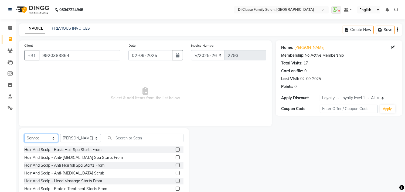
drag, startPoint x: 35, startPoint y: 140, endPoint x: 38, endPoint y: 140, distance: 3.3
click at [35, 140] on select "Select Service Product Membership Package Voucher Prepaid Gift Card" at bounding box center [41, 138] width 34 height 8
click at [24, 134] on select "Select Service Product Membership Package Voucher Prepaid Gift Card" at bounding box center [41, 138] width 34 height 8
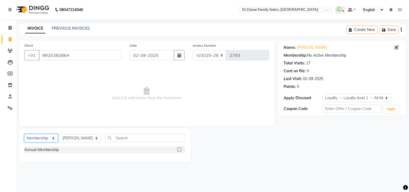
click at [46, 138] on select "Select Service Product Membership Package Voucher Prepaid Gift Card" at bounding box center [41, 138] width 34 height 8
click at [24, 134] on select "Select Service Product Membership Package Voucher Prepaid Gift Card" at bounding box center [41, 138] width 34 height 8
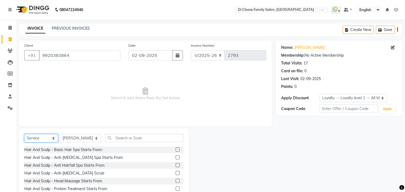
click at [49, 138] on select "Select Service Product Membership Package Voucher Prepaid Gift Card" at bounding box center [41, 138] width 34 height 8
select select "product"
click at [24, 134] on select "Select Service Product Membership Package Voucher Prepaid Gift Card" at bounding box center [41, 138] width 34 height 8
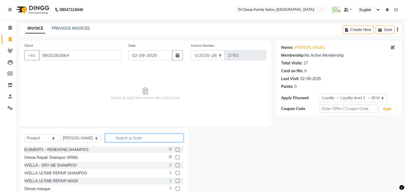
click at [121, 137] on input "text" at bounding box center [144, 138] width 79 height 8
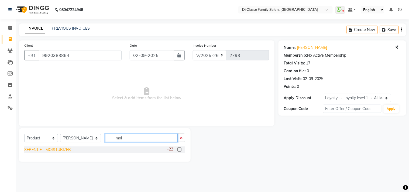
type input "moi"
click at [60, 149] on div "SERENTIE - MOISTURIZER" at bounding box center [47, 150] width 47 height 6
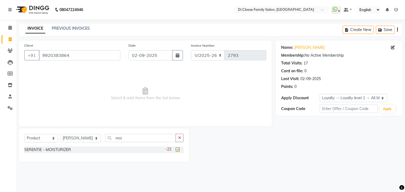
checkbox input "false"
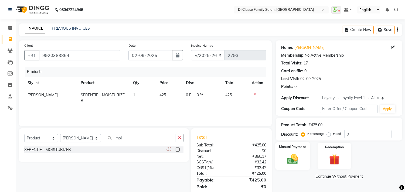
click at [300, 151] on div "Manual Payment" at bounding box center [292, 156] width 35 height 28
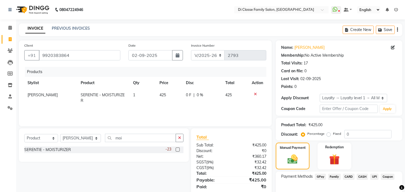
drag, startPoint x: 374, startPoint y: 176, endPoint x: 372, endPoint y: 179, distance: 3.8
click at [374, 177] on span "UPI" at bounding box center [374, 177] width 8 height 6
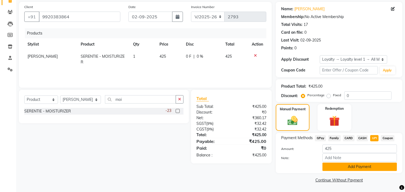
click at [367, 169] on button "Add Payment" at bounding box center [359, 167] width 74 height 8
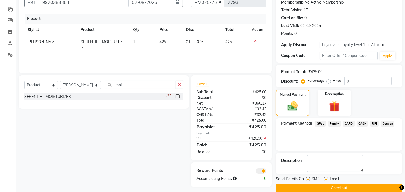
scroll to position [61, 0]
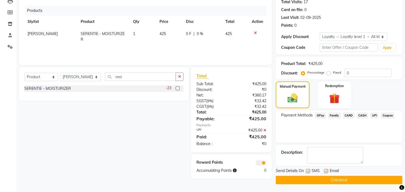
click at [363, 178] on button "Checkout" at bounding box center [339, 180] width 127 height 8
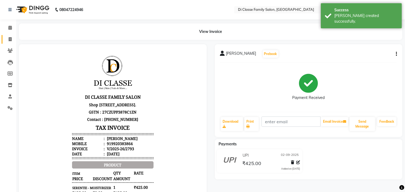
drag, startPoint x: 0, startPoint y: 43, endPoint x: 10, endPoint y: 41, distance: 9.6
click at [0, 42] on li "Invoice" at bounding box center [8, 40] width 16 height 12
click at [10, 41] on icon at bounding box center [10, 39] width 3 height 4
select select "4704"
select select "service"
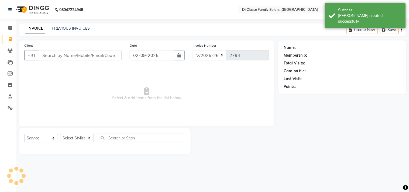
click at [58, 52] on input "Client" at bounding box center [80, 55] width 83 height 10
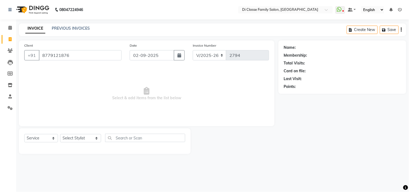
type input "8779121876"
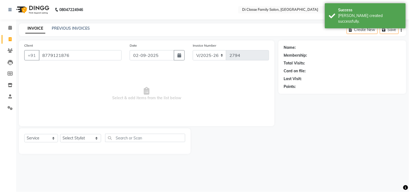
select select "2: Object"
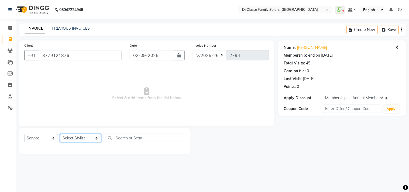
click at [87, 142] on select "Select Stylist [PERSON_NAME] [PERSON_NAME] [PERSON_NAME] Front Desk Javed [PERS…" at bounding box center [80, 138] width 41 height 8
select select "28413"
click at [60, 134] on select "Select Stylist [PERSON_NAME] [PERSON_NAME] [PERSON_NAME] Front Desk Javed [PERS…" at bounding box center [80, 138] width 41 height 8
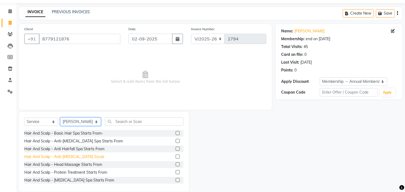
scroll to position [24, 0]
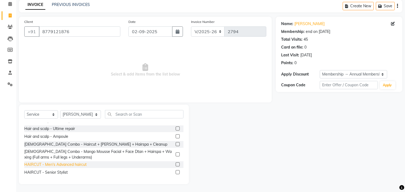
click at [73, 166] on div "HAIRCUT - Men's Advanced haircut" at bounding box center [55, 165] width 62 height 6
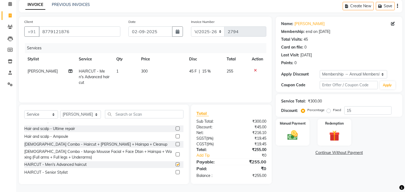
checkbox input "false"
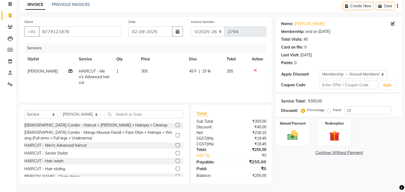
scroll to position [120, 0]
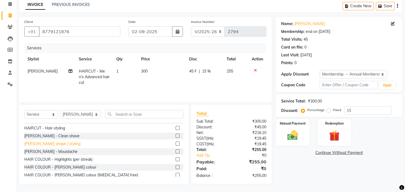
click at [74, 142] on div "[PERSON_NAME] shape / styling" at bounding box center [52, 144] width 56 height 6
checkbox input "false"
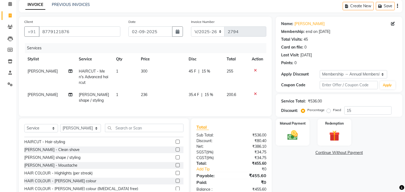
click at [183, 90] on td "236" at bounding box center [162, 98] width 48 height 18
select select "28413"
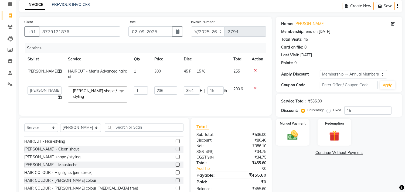
click at [194, 81] on td "45 F | 15 %" at bounding box center [206, 74] width 50 height 18
select select "28413"
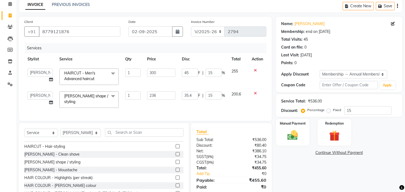
click at [191, 90] on td "35.4 F | 15 %" at bounding box center [204, 99] width 50 height 23
click at [190, 92] on input "35.4" at bounding box center [190, 95] width 16 height 8
type input "36"
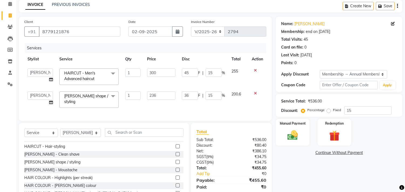
click at [197, 103] on td "36 F | 15 %" at bounding box center [204, 99] width 50 height 23
select select "28413"
click at [87, 135] on select "Select Stylist [PERSON_NAME] [PERSON_NAME] [PERSON_NAME] Front Desk Javed [PERS…" at bounding box center [80, 133] width 41 height 8
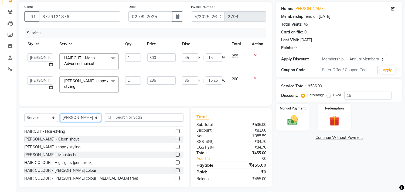
scroll to position [47, 0]
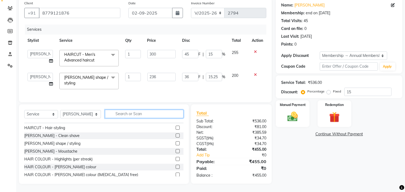
click at [125, 113] on input "text" at bounding box center [144, 114] width 79 height 8
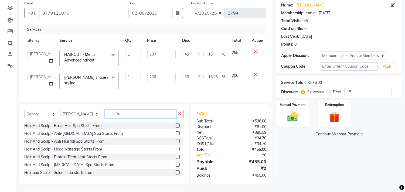
scroll to position [46, 0]
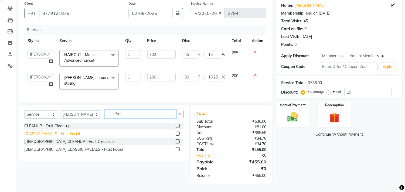
type input "frui"
click at [74, 135] on div "CLASSIC FACIALS - Fruit Facial" at bounding box center [52, 134] width 56 height 6
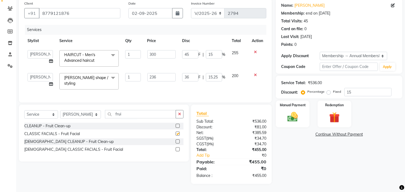
checkbox input "false"
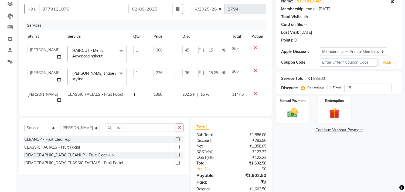
click at [165, 101] on td "1350" at bounding box center [164, 98] width 29 height 18
select select "28413"
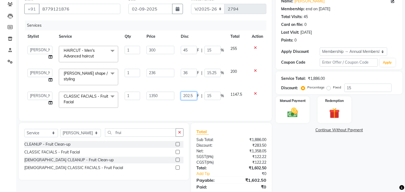
click at [195, 96] on input "202.5" at bounding box center [189, 96] width 16 height 8
type input "202"
click at [192, 107] on div "Services Stylist Service Qty Price Disc Total Action [PERSON_NAME] [PERSON_NAME…" at bounding box center [145, 68] width 242 height 95
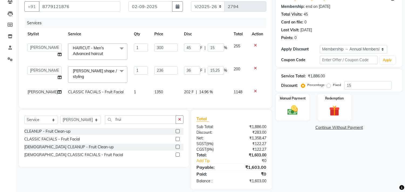
scroll to position [64, 0]
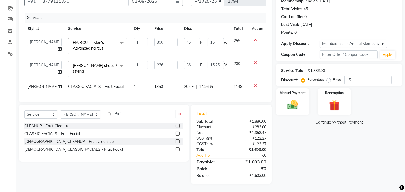
click at [89, 63] on span "[PERSON_NAME] shape / styling x" at bounding box center [95, 69] width 47 height 12
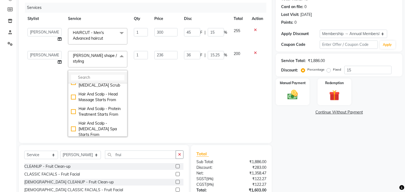
scroll to position [60, 0]
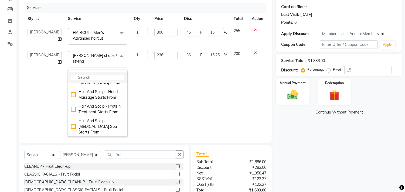
click at [96, 72] on li at bounding box center [97, 77] width 59 height 11
click at [96, 76] on input "multiselect-search" at bounding box center [97, 78] width 53 height 6
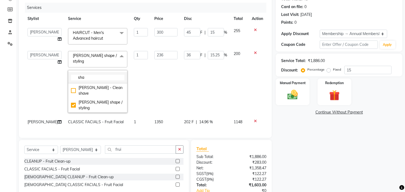
scroll to position [0, 0]
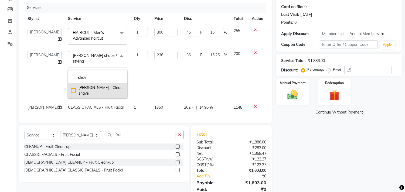
type input "shav"
click at [84, 89] on div "[PERSON_NAME] - Clean shave" at bounding box center [97, 90] width 53 height 11
checkbox input "true"
type input "150"
type input "0"
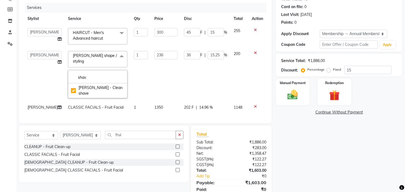
type input "0"
click at [192, 75] on td "0 F | 0 %" at bounding box center [206, 75] width 50 height 54
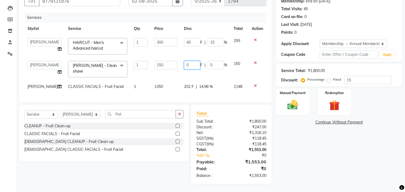
click at [195, 61] on input "0" at bounding box center [192, 65] width 16 height 8
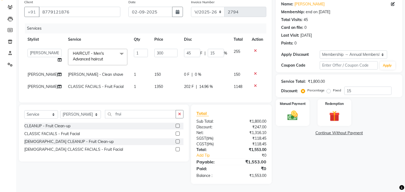
click at [217, 72] on div "0 F | 0 %" at bounding box center [205, 75] width 43 height 6
select select "28413"
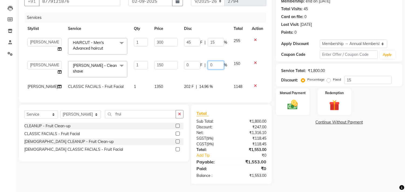
click at [217, 61] on input "0" at bounding box center [216, 65] width 16 height 8
type input "0125"
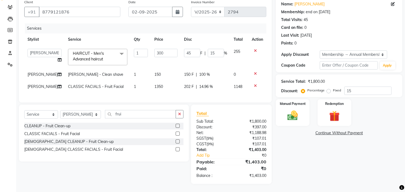
click at [215, 69] on td "150 F | 100 %" at bounding box center [206, 75] width 50 height 12
select select "28413"
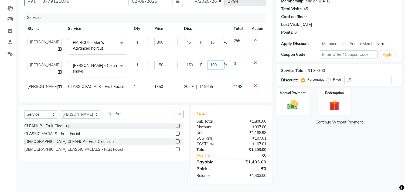
click at [213, 61] on input "100" at bounding box center [216, 65] width 16 height 8
click at [214, 61] on input "100" at bounding box center [216, 65] width 16 height 8
type input "15"
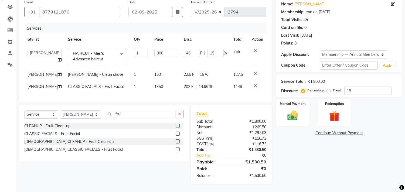
drag, startPoint x: 214, startPoint y: 63, endPoint x: 208, endPoint y: 63, distance: 5.9
click at [213, 69] on td "22.5 F | 15 %" at bounding box center [206, 75] width 50 height 12
select select "28413"
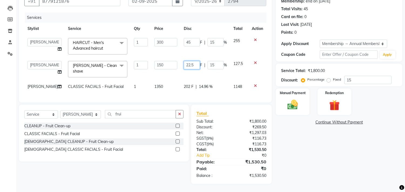
click at [192, 61] on input "22.5" at bounding box center [192, 65] width 16 height 8
type input "22"
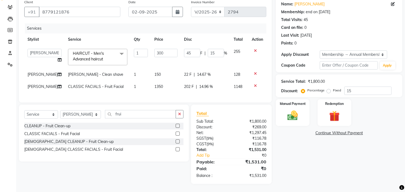
click at [196, 69] on td "22 F | 14.67 %" at bounding box center [206, 75] width 50 height 12
select select "28413"
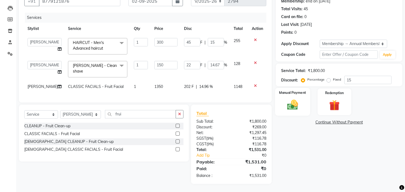
click at [287, 89] on div "Manual Payment" at bounding box center [292, 102] width 35 height 28
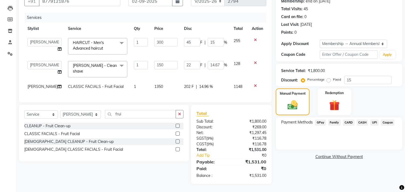
click at [376, 120] on span "UPI" at bounding box center [374, 123] width 8 height 6
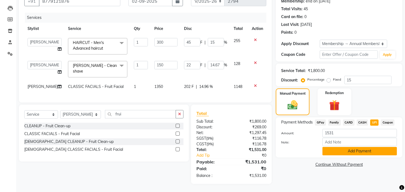
click at [373, 147] on button "Add Payment" at bounding box center [359, 151] width 74 height 8
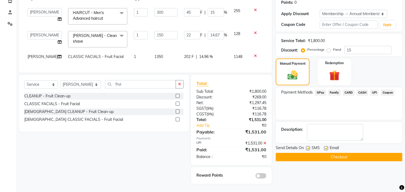
scroll to position [92, 0]
click at [373, 153] on button "Checkout" at bounding box center [339, 157] width 127 height 8
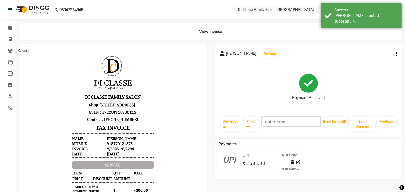
click at [8, 51] on icon at bounding box center [10, 51] width 5 height 4
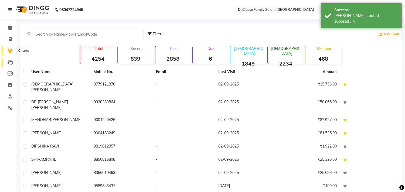
click at [9, 65] on icon at bounding box center [10, 62] width 5 height 5
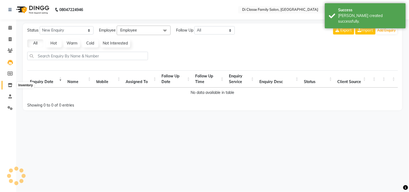
click at [9, 82] on span at bounding box center [9, 85] width 9 height 6
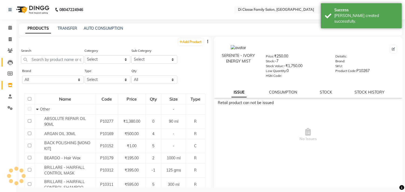
click at [9, 66] on link "Leads" at bounding box center [8, 62] width 13 height 9
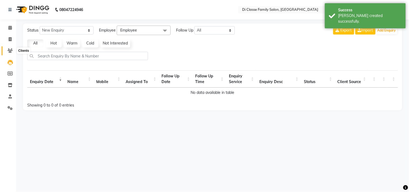
click at [11, 53] on span at bounding box center [9, 51] width 9 height 6
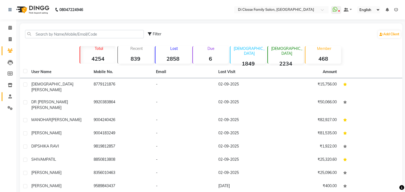
click at [10, 94] on span at bounding box center [9, 97] width 9 height 6
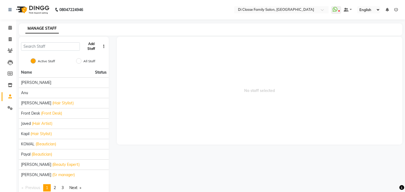
click at [88, 47] on button "Add Staff" at bounding box center [91, 46] width 19 height 14
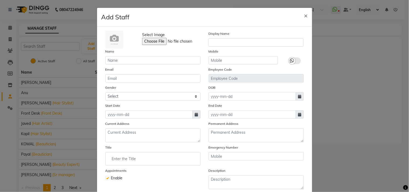
click at [120, 55] on div "Name" at bounding box center [152, 57] width 103 height 16
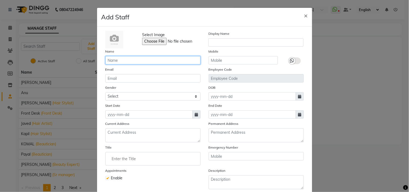
click at [121, 60] on input "text" at bounding box center [153, 60] width 95 height 8
type input "[PERSON_NAME]"
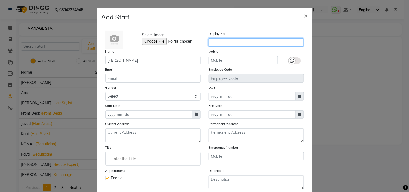
click at [263, 40] on input "text" at bounding box center [256, 42] width 95 height 8
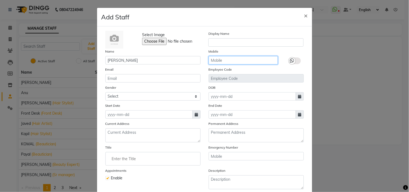
click at [249, 60] on input "text" at bounding box center [243, 60] width 69 height 8
click at [163, 101] on div "Select Image Display Name Name lalita Mobile Email Employee Code Gender Select …" at bounding box center [204, 118] width 207 height 174
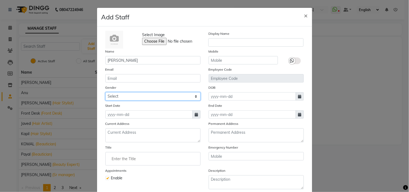
click at [165, 93] on select "Select Male Female Other Prefer Not To Say" at bounding box center [153, 96] width 95 height 8
select select "female"
click at [106, 92] on select "Select Male Female Other Prefer Not To Say" at bounding box center [153, 96] width 95 height 8
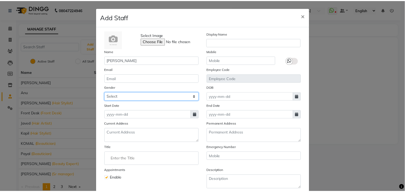
scroll to position [46, 0]
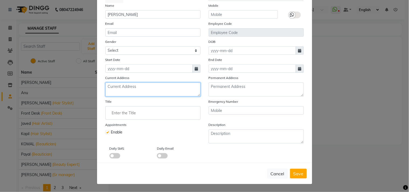
click at [152, 86] on textarea at bounding box center [153, 90] width 95 height 14
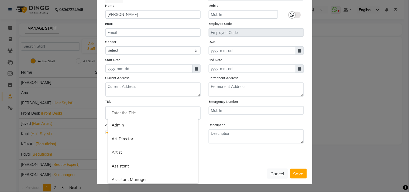
click at [117, 111] on input "Enter the Title" at bounding box center [153, 113] width 90 height 11
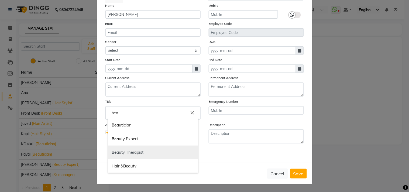
click at [138, 153] on link "Bea uty Therapist" at bounding box center [153, 153] width 90 height 14
type input "Beauty Therapist"
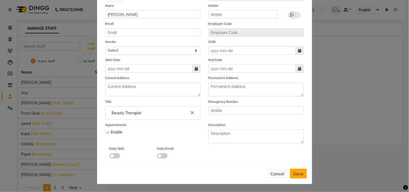
click at [298, 174] on span "Save" at bounding box center [299, 173] width 10 height 5
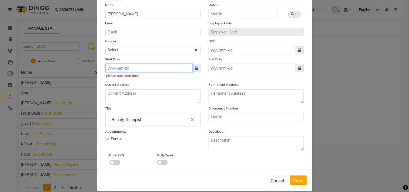
click at [125, 68] on input at bounding box center [149, 68] width 87 height 8
select select "9"
select select "2025"
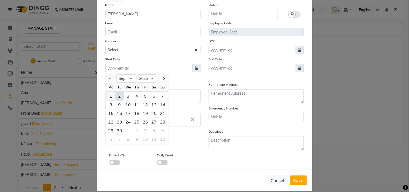
click at [108, 92] on div "1" at bounding box center [111, 96] width 9 height 9
type input "[DATE]"
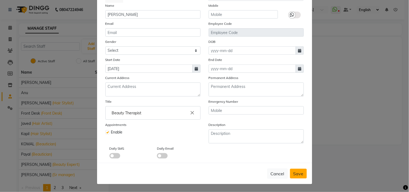
click at [298, 171] on span "Save" at bounding box center [299, 173] width 10 height 5
select select
checkbox input "false"
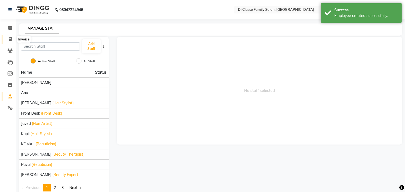
click at [9, 40] on icon at bounding box center [10, 39] width 3 height 4
select select "service"
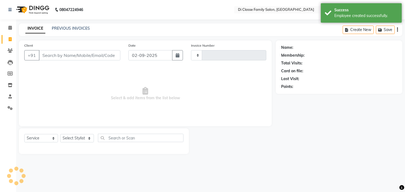
type input "2795"
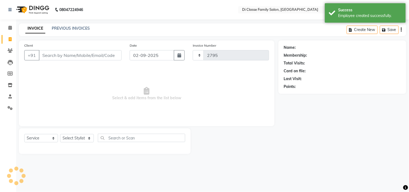
select select "4704"
click at [74, 26] on link "PREVIOUS INVOICES" at bounding box center [71, 28] width 38 height 5
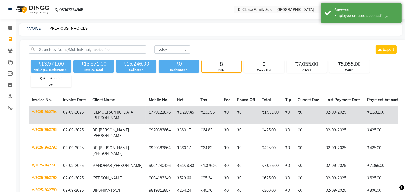
click at [174, 111] on td "₹1,297.45" at bounding box center [185, 115] width 23 height 18
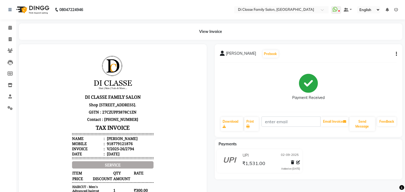
click at [397, 52] on div "[PERSON_NAME] Prebook Payment Received Download Print Email Invoice Send Messag…" at bounding box center [309, 90] width 188 height 93
click at [399, 55] on div "[PERSON_NAME] Prebook Payment Received Download Print Email Invoice Send Messag…" at bounding box center [309, 90] width 188 height 93
click at [397, 53] on div "[PERSON_NAME] Prebook Payment Received Download Print Email Invoice Send Messag…" at bounding box center [309, 90] width 188 height 93
click at [395, 55] on button "button" at bounding box center [395, 54] width 3 height 6
click at [368, 50] on div "Edit Item Staff" at bounding box center [369, 50] width 37 height 7
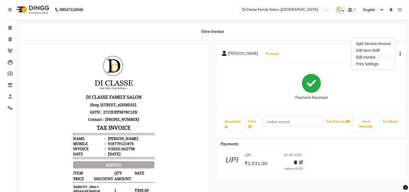
select select
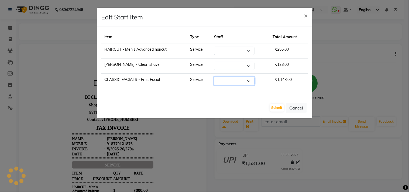
click at [232, 82] on select "Select" at bounding box center [234, 81] width 40 height 8
select select "28413"
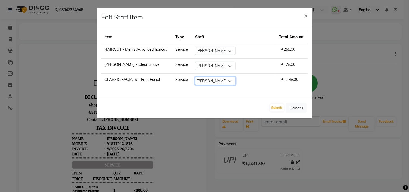
select select "90699"
click at [212, 77] on select "Select [PERSON_NAME] [PERSON_NAME] [PERSON_NAME] Front Desk Javed [PERSON_NAME]…" at bounding box center [215, 81] width 40 height 8
click at [280, 107] on button "Submit" at bounding box center [277, 108] width 14 height 8
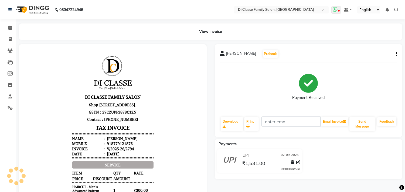
click at [338, 10] on icon at bounding box center [335, 9] width 5 height 5
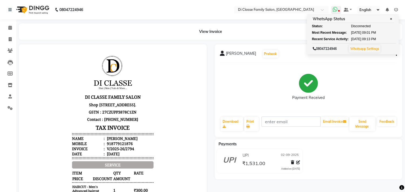
click at [362, 49] on link "Whatsapp Settings" at bounding box center [364, 49] width 29 height 4
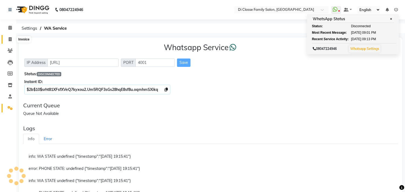
click at [9, 37] on icon at bounding box center [10, 39] width 3 height 4
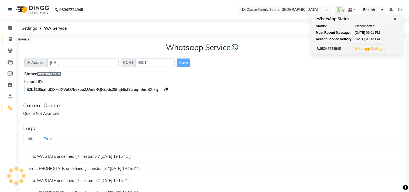
select select "4704"
select select "service"
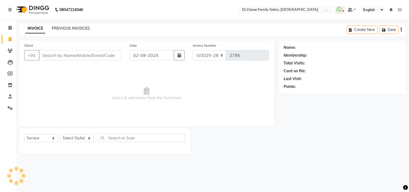
click at [66, 26] on link "PREVIOUS INVOICES" at bounding box center [71, 28] width 38 height 5
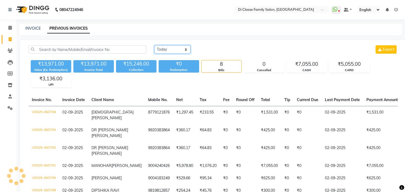
click at [184, 51] on select "Today Yesterday Custom Range" at bounding box center [172, 49] width 36 height 8
select select "yesterday"
click at [154, 45] on select "Today Yesterday Custom Range" at bounding box center [172, 49] width 36 height 8
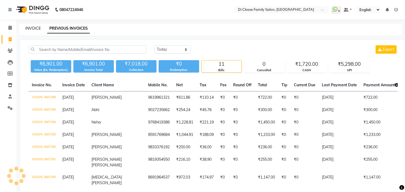
click at [30, 28] on link "INVOICE" at bounding box center [32, 28] width 15 height 5
select select "service"
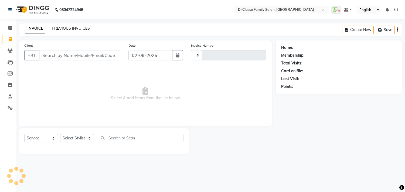
type input "2795"
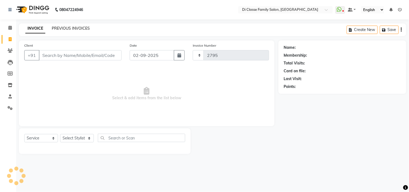
select select "4704"
click at [82, 28] on link "PREVIOUS INVOICES" at bounding box center [71, 28] width 38 height 5
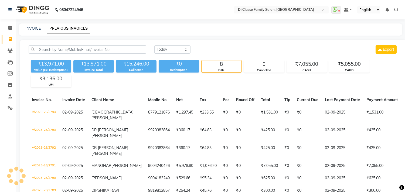
click at [69, 45] on div "Today Yesterday Custom Range Export ₹13,971.00 Value (Ex. Redemption) ₹13,971.0…" at bounding box center [213, 148] width 386 height 216
click at [32, 24] on div "INVOICE PREVIOUS INVOICES" at bounding box center [210, 29] width 383 height 12
click at [33, 28] on link "INVOICE" at bounding box center [32, 28] width 15 height 5
select select "service"
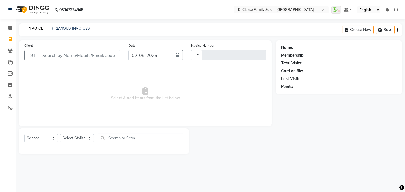
type input "2795"
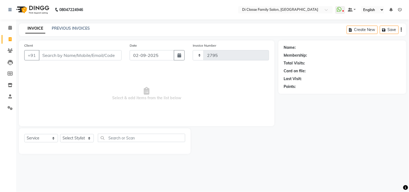
select select "4704"
type input "7498442789"
select select "2: Object"
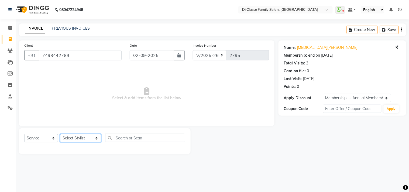
click at [83, 138] on select "Select Stylist aniket Anu AYAZ KADRI Front Desk Javed kapil KOMAL lalita Payal …" at bounding box center [80, 138] width 41 height 8
click at [88, 141] on select "Select Stylist aniket Anu AYAZ KADRI Front Desk Javed kapil KOMAL lalita Payal …" at bounding box center [80, 138] width 41 height 8
click at [60, 134] on select "Select Stylist aniket Anu AYAZ KADRI Front Desk Javed kapil KOMAL lalita Payal …" at bounding box center [80, 138] width 41 height 8
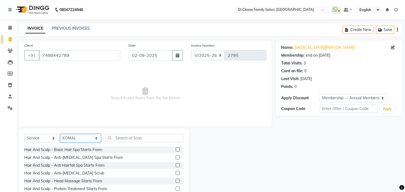
drag, startPoint x: 94, startPoint y: 138, endPoint x: 88, endPoint y: 134, distance: 6.6
click at [94, 138] on select "Select Stylist aniket Anu AYAZ KADRI Front Desk Javed kapil KOMAL lalita Payal …" at bounding box center [80, 138] width 41 height 8
select select "90699"
click at [60, 134] on select "Select Stylist aniket Anu AYAZ KADRI Front Desk Javed kapil KOMAL lalita Payal …" at bounding box center [80, 138] width 41 height 8
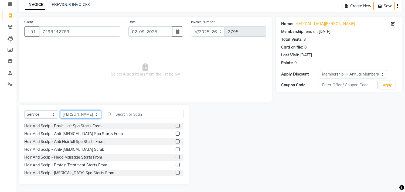
scroll to position [60, 0]
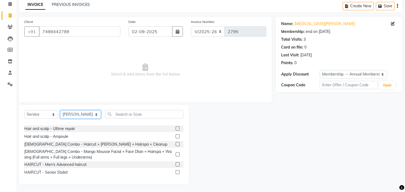
click at [74, 112] on select "Select Stylist aniket Anu AYAZ KADRI Front Desk Javed kapil KOMAL lalita Payal …" at bounding box center [80, 114] width 41 height 8
click at [126, 117] on input "text" at bounding box center [144, 114] width 79 height 8
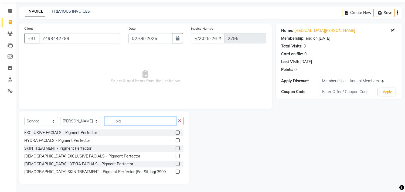
scroll to position [0, 0]
type input "pig"
drag, startPoint x: 80, startPoint y: 138, endPoint x: 84, endPoint y: 137, distance: 4.7
click at [80, 138] on div "HYDRA FACIALS - Pigment Perfector" at bounding box center [57, 141] width 66 height 6
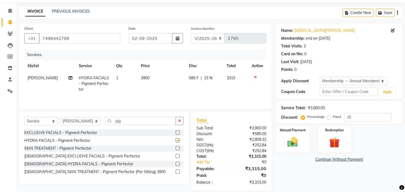
checkbox input "false"
click at [180, 121] on icon "button" at bounding box center [179, 121] width 3 height 4
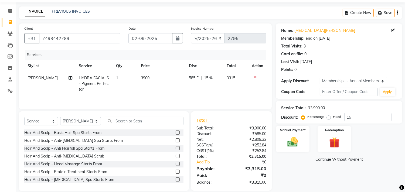
click at [199, 90] on td "585 F | 15 %" at bounding box center [205, 83] width 38 height 23
select select "90699"
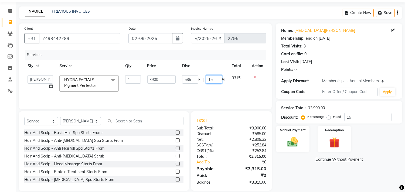
click at [217, 77] on input "15" at bounding box center [214, 79] width 16 height 8
type input "10"
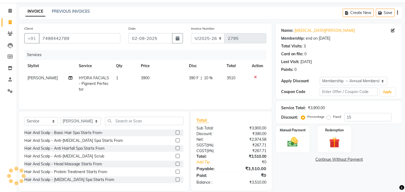
click at [221, 93] on td "390 F | 10 %" at bounding box center [205, 83] width 38 height 23
select select "90699"
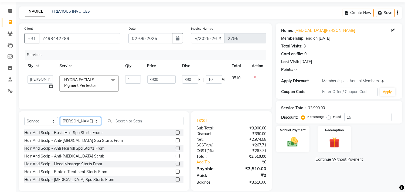
click at [79, 122] on select "Select Stylist aniket Anu AYAZ KADRI Front Desk Javed kapil KOMAL lalita Payal …" at bounding box center [80, 121] width 41 height 8
select select "60020"
click at [60, 117] on select "Select Stylist aniket Anu AYAZ KADRI Front Desk Javed kapil KOMAL lalita Payal …" at bounding box center [80, 121] width 41 height 8
click at [146, 123] on input "text" at bounding box center [144, 121] width 79 height 8
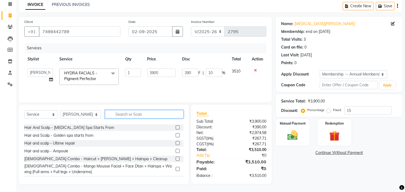
scroll to position [60, 0]
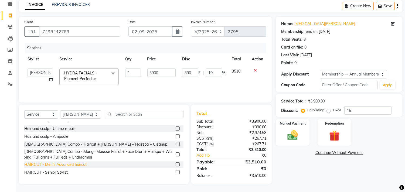
click at [82, 163] on div "HAIRCUT - Men's Advanced haircut" at bounding box center [55, 165] width 62 height 6
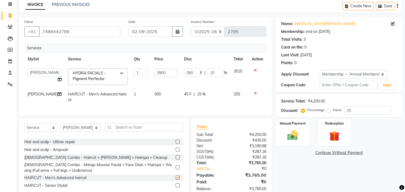
checkbox input "false"
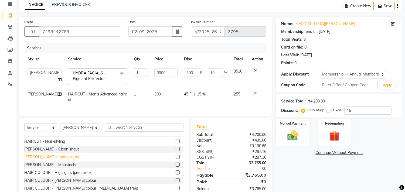
click at [69, 160] on div "BEARD - Beard shape / styling" at bounding box center [52, 157] width 56 height 6
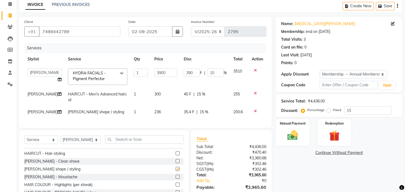
checkbox input "false"
click at [115, 144] on input "text" at bounding box center [144, 139] width 79 height 8
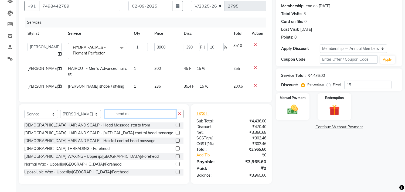
scroll to position [1, 0]
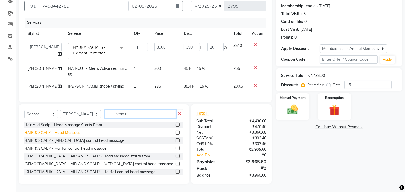
type input "head m"
click at [69, 133] on div "HAIR & SCALP - Head Massage" at bounding box center [52, 133] width 56 height 6
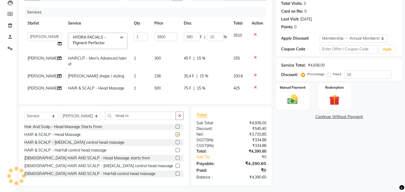
checkbox input "false"
click at [189, 82] on td "35.4 F | 15 %" at bounding box center [206, 76] width 50 height 12
select select "60020"
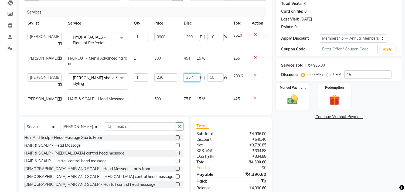
click at [190, 74] on input "35.4" at bounding box center [192, 77] width 16 height 8
type input "36"
click at [193, 94] on td "75 F | 15 %" at bounding box center [206, 99] width 50 height 12
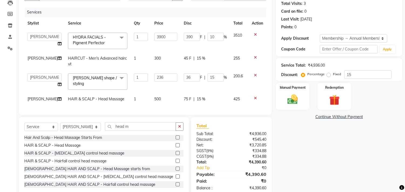
select select "60020"
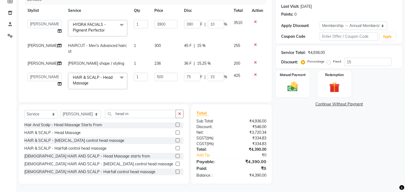
scroll to position [82, 0]
click at [174, 112] on input "head m" at bounding box center [140, 114] width 71 height 8
drag, startPoint x: 180, startPoint y: 112, endPoint x: 177, endPoint y: 113, distance: 3.6
click at [177, 113] on button "button" at bounding box center [180, 114] width 8 height 8
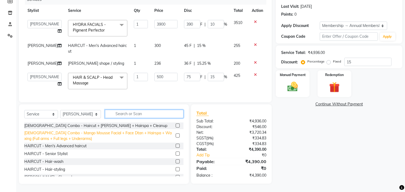
scroll to position [92, 0]
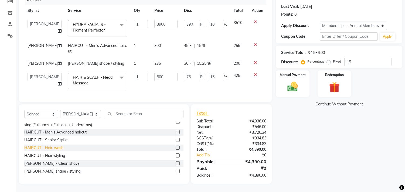
click at [59, 147] on div "HAIRCUT - Hair-wash" at bounding box center [43, 148] width 39 height 6
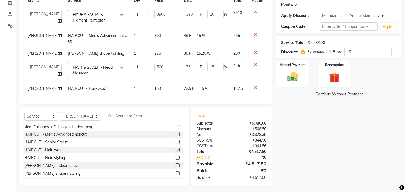
checkbox input "false"
click at [184, 95] on td "22.5 F | 15 %" at bounding box center [206, 89] width 50 height 12
select select "60020"
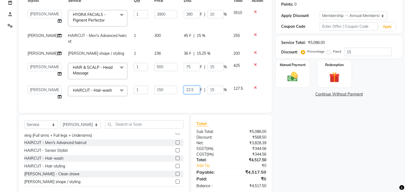
drag, startPoint x: 192, startPoint y: 96, endPoint x: 190, endPoint y: 98, distance: 3.6
click at [193, 94] on input "22.5" at bounding box center [192, 90] width 16 height 8
type input "22"
click at [190, 107] on div "Services Stylist Service Qty Price Disc Total Action aniket Anu AYAZ KADRI Fron…" at bounding box center [145, 46] width 242 height 123
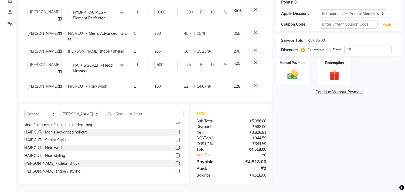
scroll to position [10, 0]
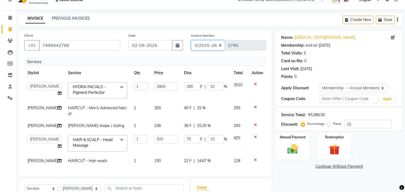
drag, startPoint x: 215, startPoint y: 45, endPoint x: 215, endPoint y: 48, distance: 2.7
click at [215, 45] on select "INV/2025 V/2025-26" at bounding box center [208, 45] width 34 height 10
click at [181, 49] on button "button" at bounding box center [177, 45] width 11 height 10
select select "9"
select select "2025"
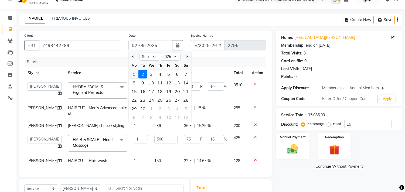
click at [136, 74] on div "1" at bounding box center [134, 74] width 9 height 9
type input "[DATE]"
type input "0"
type input "585"
type input "15"
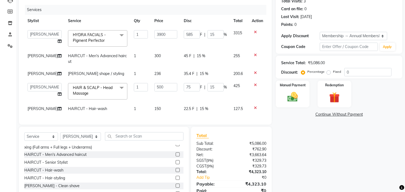
scroll to position [100, 0]
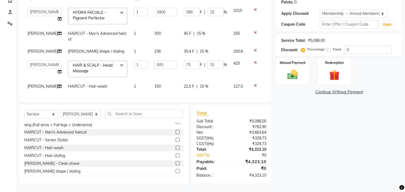
click at [215, 66] on td "75 F | 15 %" at bounding box center [206, 68] width 50 height 23
drag, startPoint x: 213, startPoint y: 74, endPoint x: 178, endPoint y: 83, distance: 36.7
click at [212, 84] on div "22.5 F | 15 %" at bounding box center [205, 87] width 43 height 6
select select "60020"
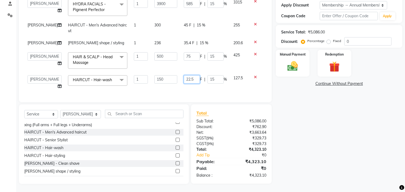
click at [196, 79] on input "22.5" at bounding box center [192, 79] width 16 height 8
type input "22"
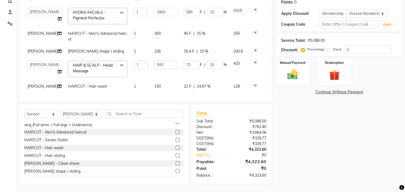
click at [198, 85] on td "22 F | 14.67 %" at bounding box center [206, 86] width 50 height 12
select select "60020"
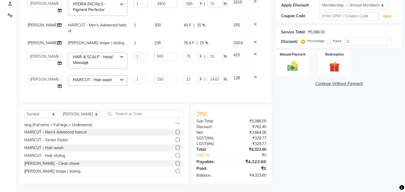
click at [200, 40] on span "15 %" at bounding box center [204, 43] width 9 height 6
select select "60020"
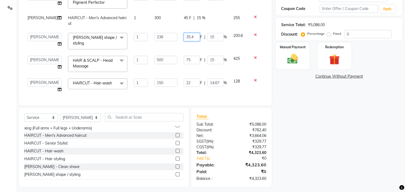
click at [186, 38] on input "35.4" at bounding box center [192, 37] width 16 height 8
type input "36"
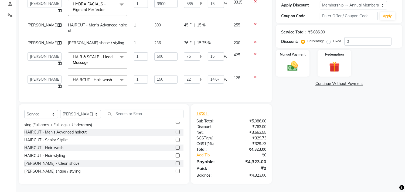
click at [196, 56] on div "75 F | 15 %" at bounding box center [205, 56] width 43 height 8
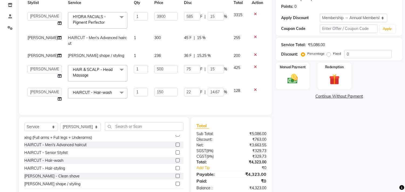
scroll to position [43, 0]
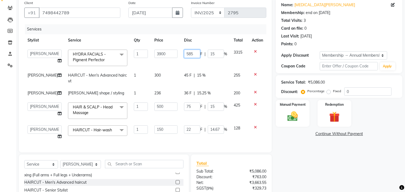
drag, startPoint x: 196, startPoint y: 61, endPoint x: 200, endPoint y: 59, distance: 4.4
click at [196, 60] on td "585 F | 15 %" at bounding box center [206, 57] width 50 height 23
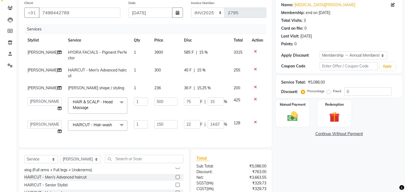
click at [212, 54] on div "585 F | 15 %" at bounding box center [205, 53] width 43 height 6
select select "90699"
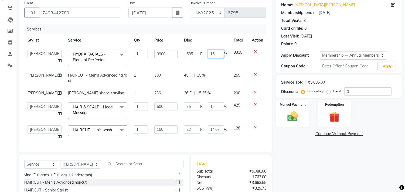
click at [215, 53] on input "15" at bounding box center [216, 54] width 16 height 8
type input "10"
click at [218, 66] on tbody "aniket Anu AYAZ KADRI Front Desk Javed kapil KOMAL lalita Payal Pooja Jadhav Ra…" at bounding box center [145, 94] width 242 height 96
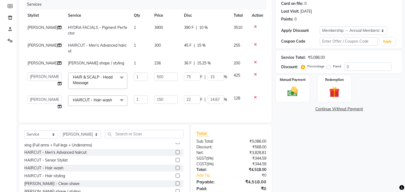
scroll to position [68, 0]
click at [307, 84] on div "Manual Payment" at bounding box center [292, 88] width 35 height 28
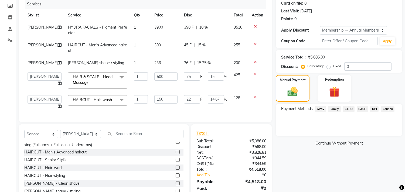
click at [351, 109] on span "CARD" at bounding box center [349, 109] width 12 height 6
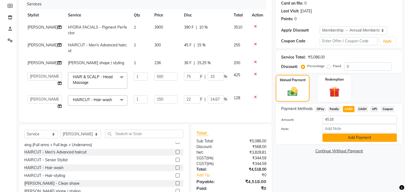
click at [353, 137] on button "Add Payment" at bounding box center [359, 138] width 74 height 8
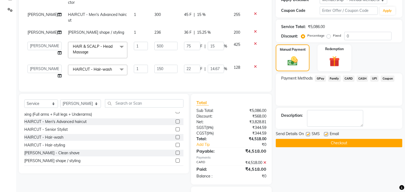
scroll to position [128, 0]
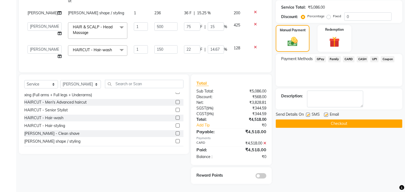
click at [355, 118] on div "Name: Nikita Singh Membership: end on 08-06-2026 Total Visits: 3 Card on file: …" at bounding box center [341, 53] width 131 height 261
click at [338, 120] on button "Checkout" at bounding box center [339, 124] width 127 height 8
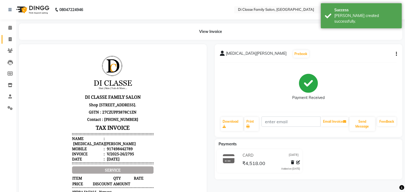
click at [2, 38] on link "Invoice" at bounding box center [8, 39] width 13 height 9
select select "4704"
select select "service"
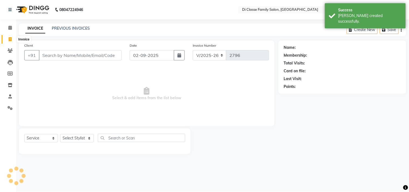
click at [9, 38] on icon at bounding box center [10, 39] width 3 height 4
select select "4704"
select select "service"
click at [67, 25] on div "INVOICE PREVIOUS INVOICES Create New Save" at bounding box center [213, 29] width 388 height 13
click at [69, 28] on link "PREVIOUS INVOICES" at bounding box center [71, 28] width 38 height 5
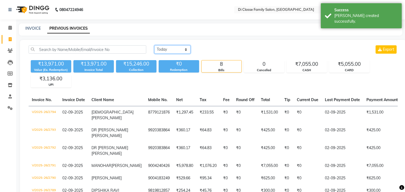
click at [186, 52] on select "Today Yesterday Custom Range" at bounding box center [172, 49] width 36 height 8
click at [154, 45] on select "Today Yesterday Custom Range" at bounding box center [172, 49] width 36 height 8
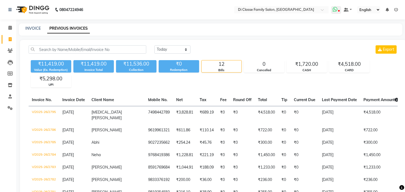
click at [333, 10] on span at bounding box center [336, 10] width 10 height 8
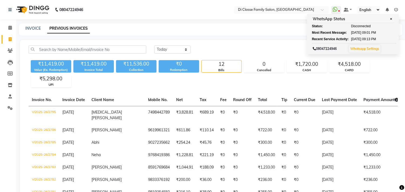
click at [253, 46] on div "Today Yesterday Custom Range Export" at bounding box center [275, 49] width 243 height 8
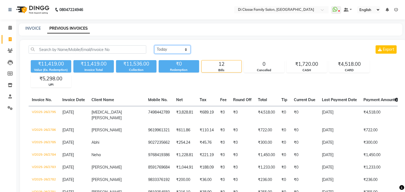
click at [182, 46] on select "Today Yesterday Custom Range" at bounding box center [172, 49] width 36 height 8
select select "today"
click at [154, 45] on select "Today Yesterday Custom Range" at bounding box center [172, 49] width 36 height 8
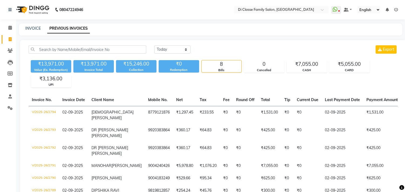
click at [37, 31] on div "INVOICE" at bounding box center [32, 29] width 15 height 6
click at [66, 33] on link "PREVIOUS INVOICES" at bounding box center [68, 29] width 43 height 10
click at [31, 28] on link "INVOICE" at bounding box center [32, 28] width 15 height 5
select select "4704"
select select "service"
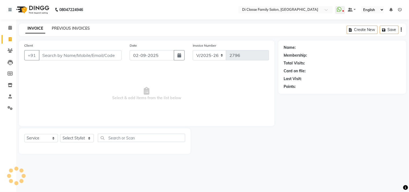
click at [70, 28] on link "PREVIOUS INVOICES" at bounding box center [71, 28] width 38 height 5
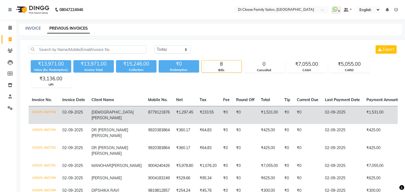
click at [145, 107] on td "8779121876" at bounding box center [159, 115] width 28 height 18
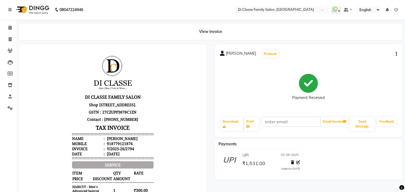
click at [13, 34] on li "Invoice" at bounding box center [8, 40] width 16 height 12
click at [12, 37] on span at bounding box center [9, 39] width 9 height 6
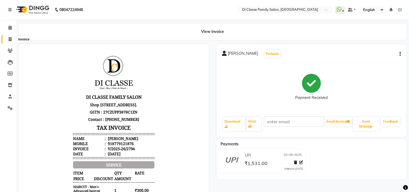
select select "4704"
select select "service"
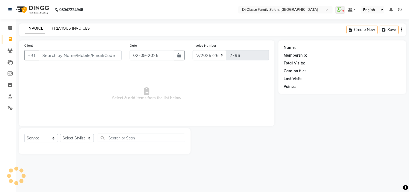
click at [49, 24] on div "INVOICE PREVIOUS INVOICES Create New Save" at bounding box center [213, 29] width 388 height 13
click at [57, 28] on link "PREVIOUS INVOICES" at bounding box center [71, 28] width 38 height 5
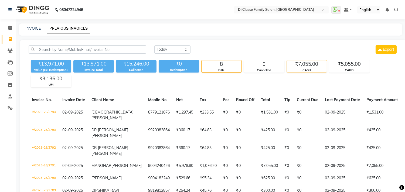
click at [319, 70] on div "CASH" at bounding box center [307, 70] width 40 height 5
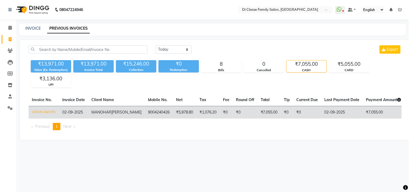
click at [233, 113] on td "₹0" at bounding box center [245, 112] width 25 height 13
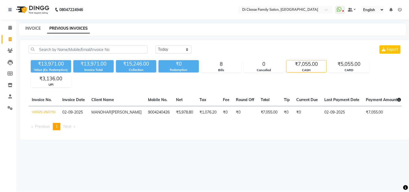
click at [33, 28] on link "INVOICE" at bounding box center [32, 28] width 15 height 5
select select "service"
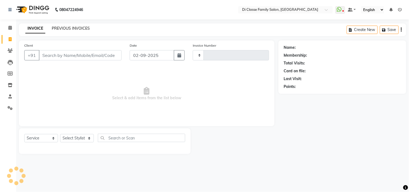
type input "2796"
click at [88, 28] on link "PREVIOUS INVOICES" at bounding box center [71, 28] width 38 height 5
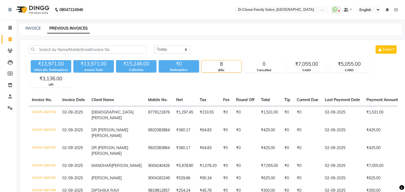
click at [23, 83] on div "[DATE] [DATE] Custom Range Export ₹13,971.00 Value (Ex. Redemption) ₹13,971.00 …" at bounding box center [213, 148] width 386 height 216
click at [62, 82] on div "₹3,136.00" at bounding box center [51, 79] width 40 height 8
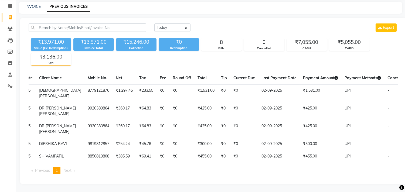
scroll to position [0, 74]
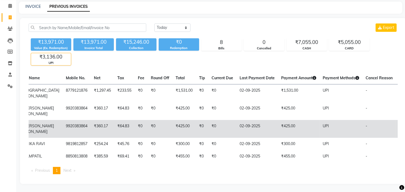
click at [334, 120] on td "UPI" at bounding box center [340, 129] width 43 height 18
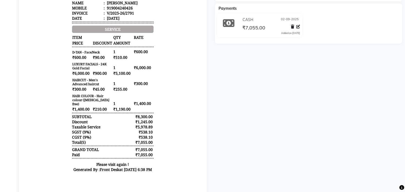
scroll to position [150, 0]
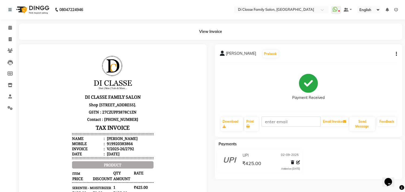
click at [397, 55] on div "[PERSON_NAME] Prebook Payment Received Download Print Email Invoice Send Messag…" at bounding box center [309, 90] width 188 height 93
click at [396, 56] on div "[PERSON_NAME] Prebook Payment Received Download Print Email Invoice Send Messag…" at bounding box center [309, 90] width 188 height 93
click at [395, 56] on button "button" at bounding box center [395, 54] width 3 height 6
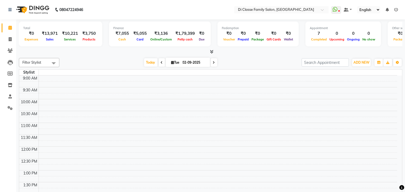
click at [396, 11] on icon at bounding box center [396, 10] width 4 height 4
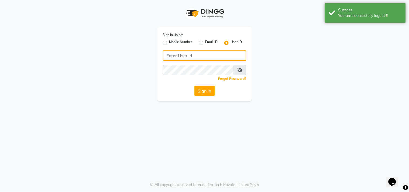
type input "9889882928"
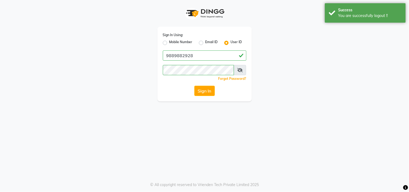
click at [165, 40] on div "Mobile Number" at bounding box center [178, 43] width 30 height 6
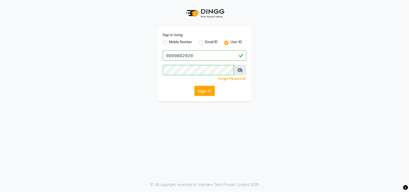
click at [169, 42] on label "Mobile Number" at bounding box center [180, 43] width 23 height 6
click at [169, 42] on input "Mobile Number" at bounding box center [171, 42] width 4 height 4
radio input "true"
radio input "false"
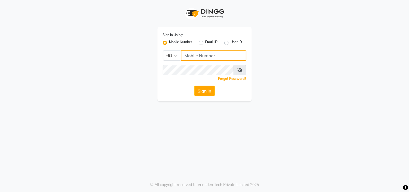
click at [199, 59] on input "Username" at bounding box center [214, 55] width 66 height 10
click at [211, 57] on input "9653153894" at bounding box center [214, 55] width 66 height 10
type input "9653153894"
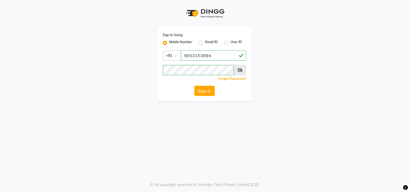
click at [165, 87] on div "Sign In" at bounding box center [205, 91] width 84 height 10
click at [200, 88] on button "Sign In" at bounding box center [205, 91] width 21 height 10
